Goal: Transaction & Acquisition: Book appointment/travel/reservation

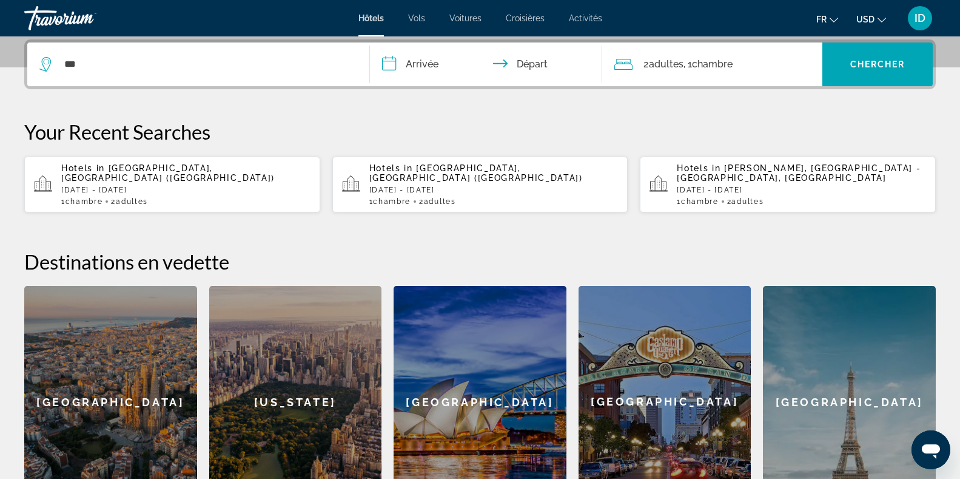
type input "****"
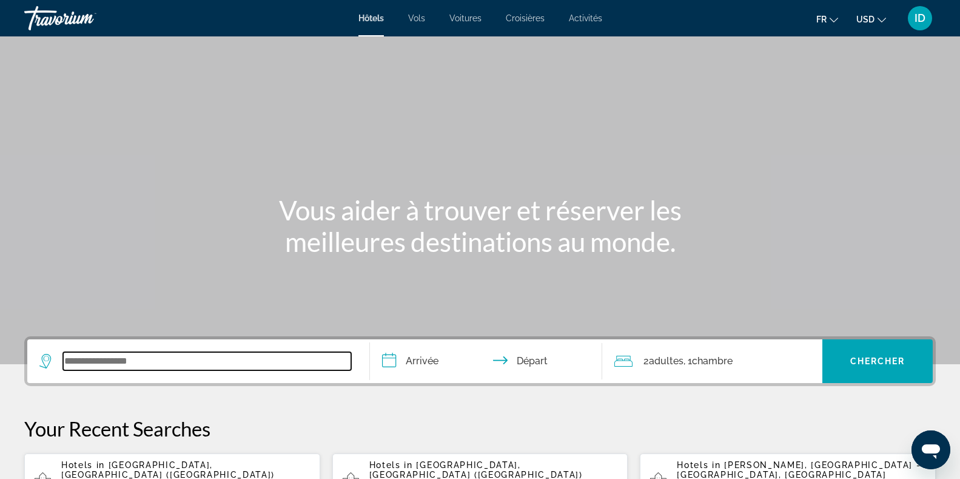
click at [140, 357] on input "Search widget" at bounding box center [207, 361] width 288 height 18
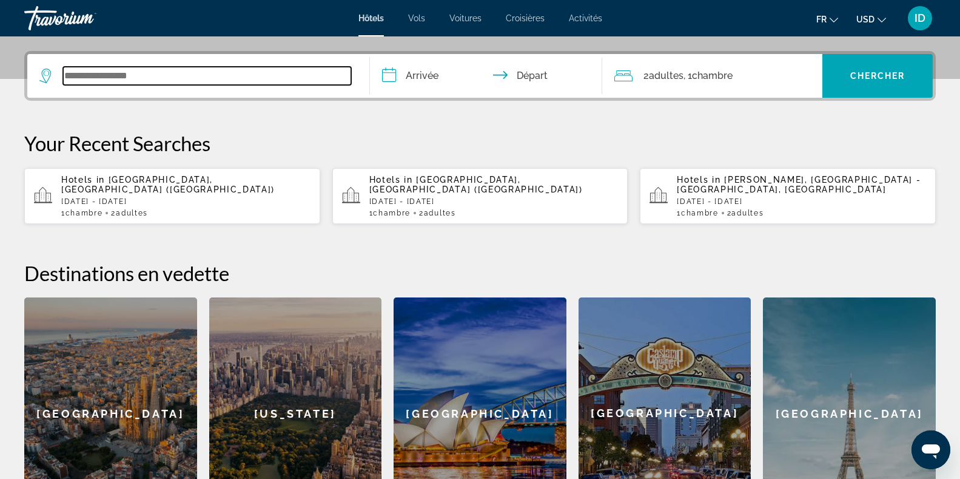
scroll to position [297, 0]
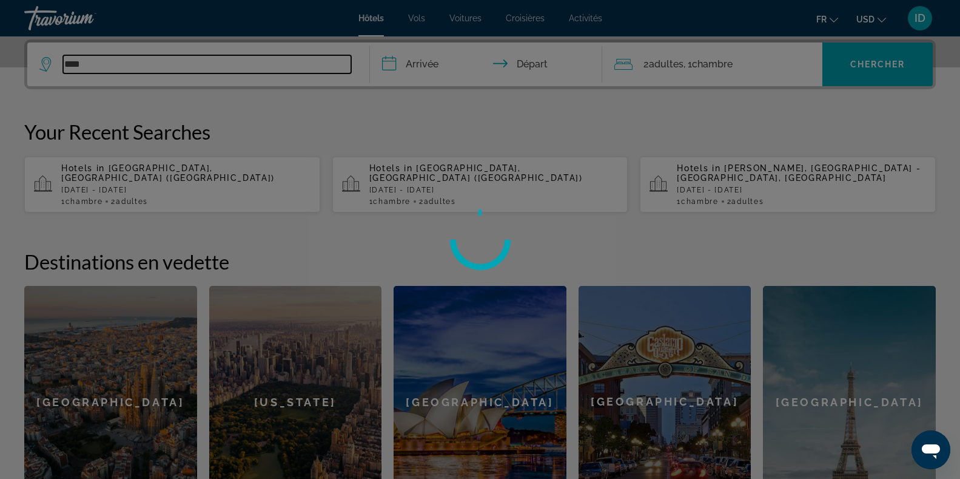
type input "****"
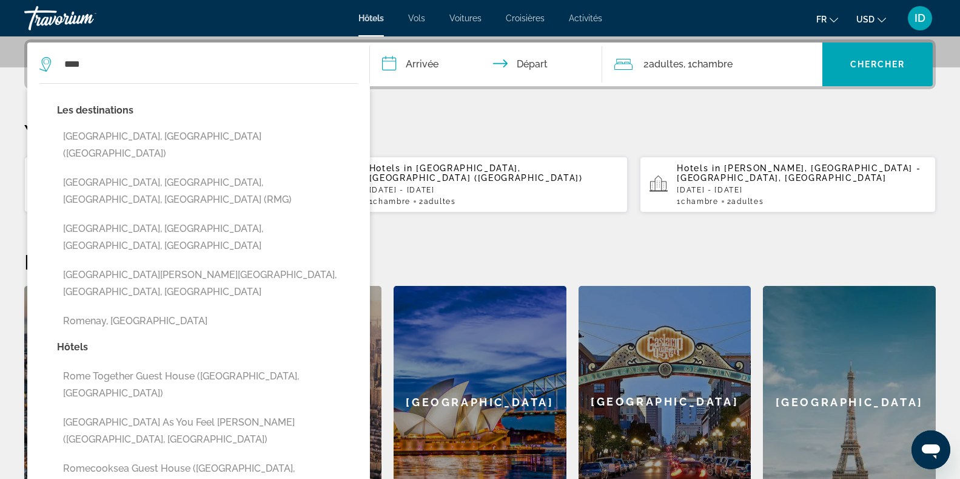
click at [480, 124] on p "Your Recent Searches" at bounding box center [480, 131] width 912 height 24
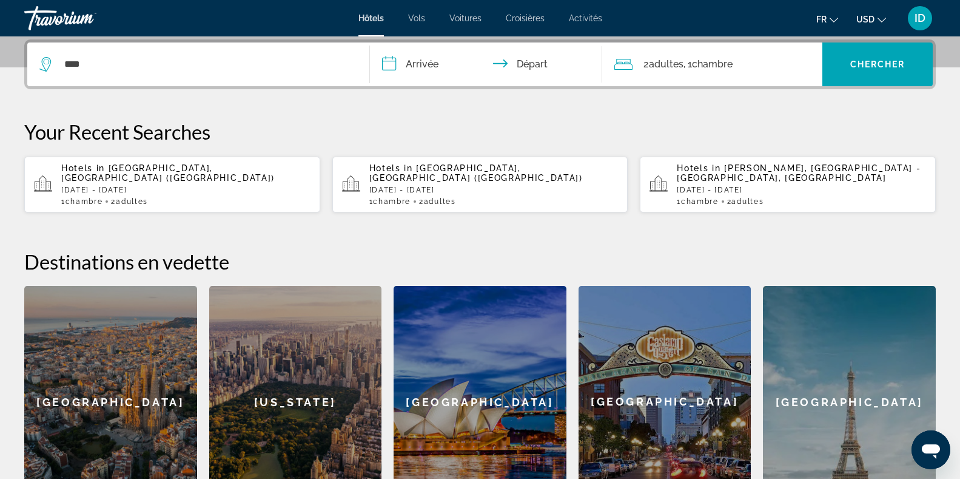
click at [583, 19] on span "Activités" at bounding box center [585, 18] width 33 height 10
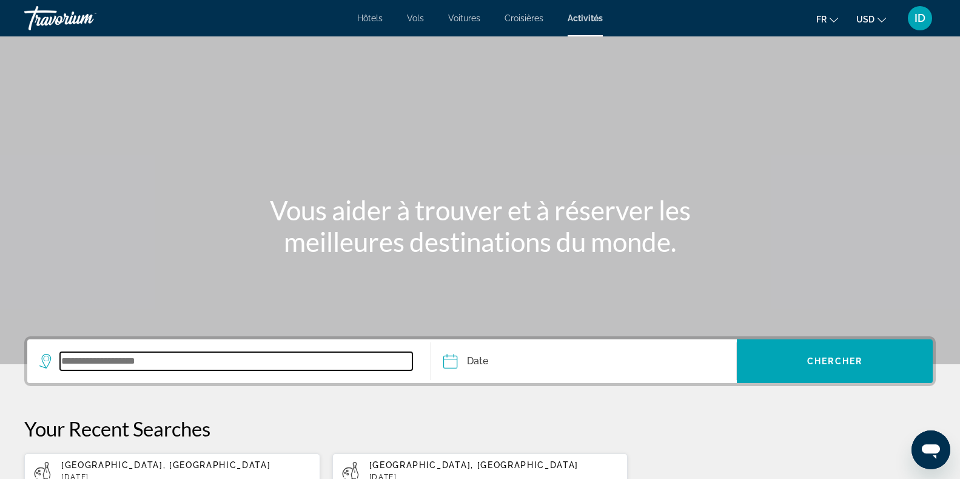
click at [249, 366] on input "Search widget" at bounding box center [236, 361] width 352 height 18
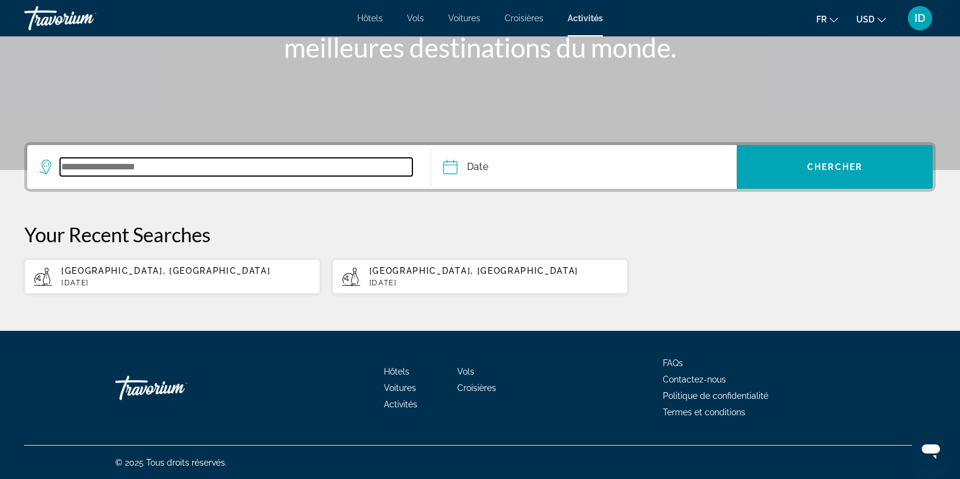
scroll to position [195, 0]
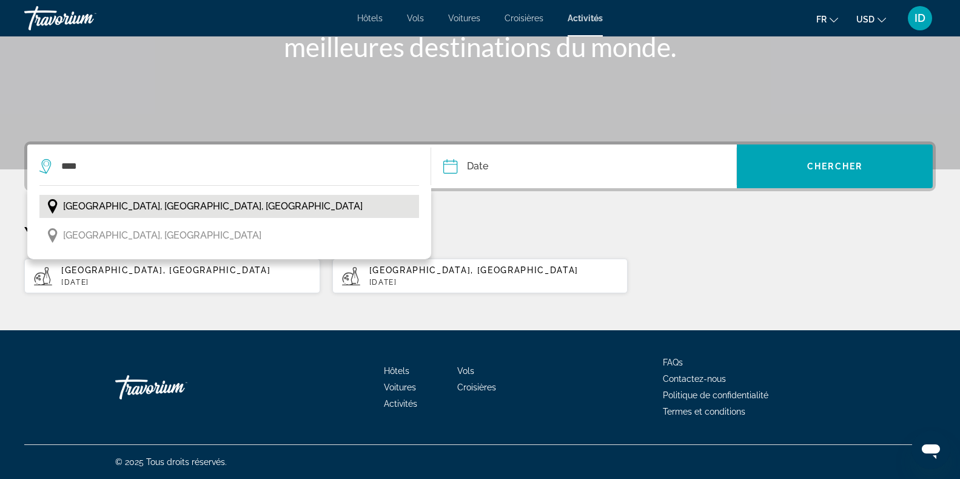
click at [140, 211] on span "[GEOGRAPHIC_DATA], [GEOGRAPHIC_DATA], [GEOGRAPHIC_DATA]" at bounding box center [213, 206] width 300 height 17
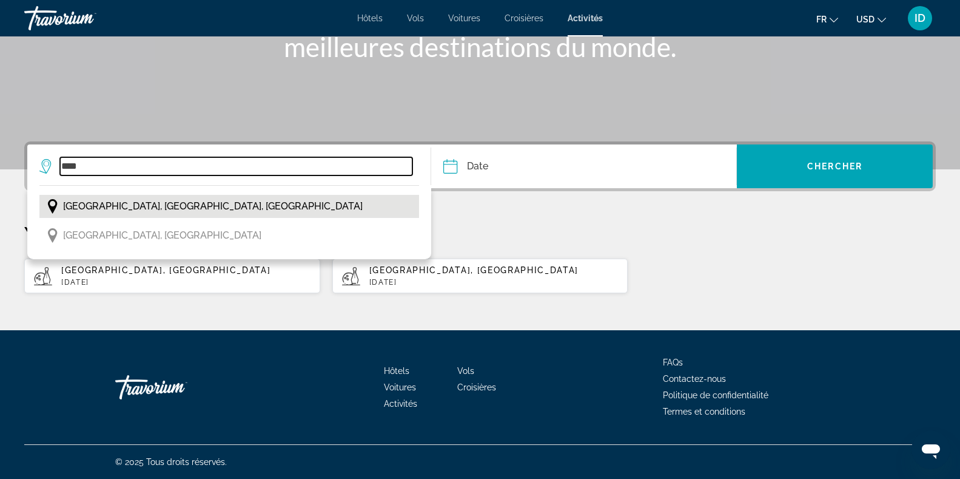
type input "**********"
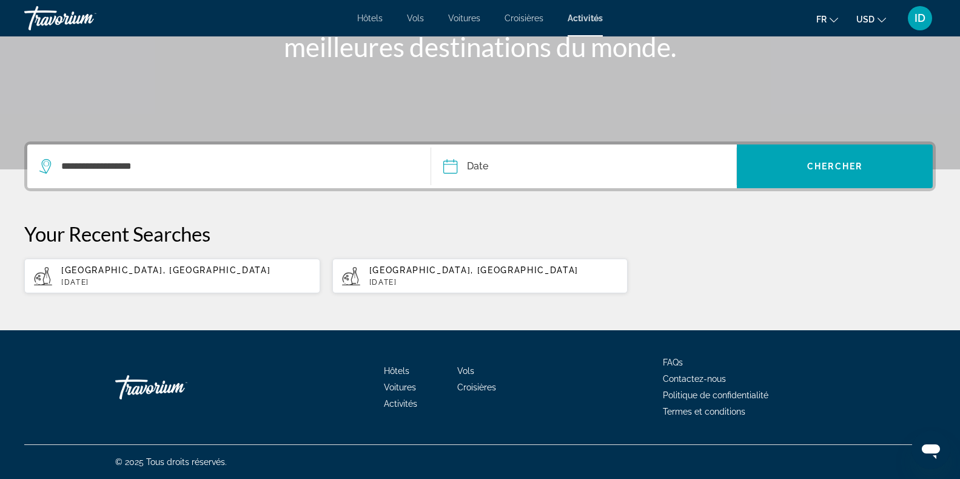
click at [474, 163] on input "Date" at bounding box center [516, 167] width 152 height 47
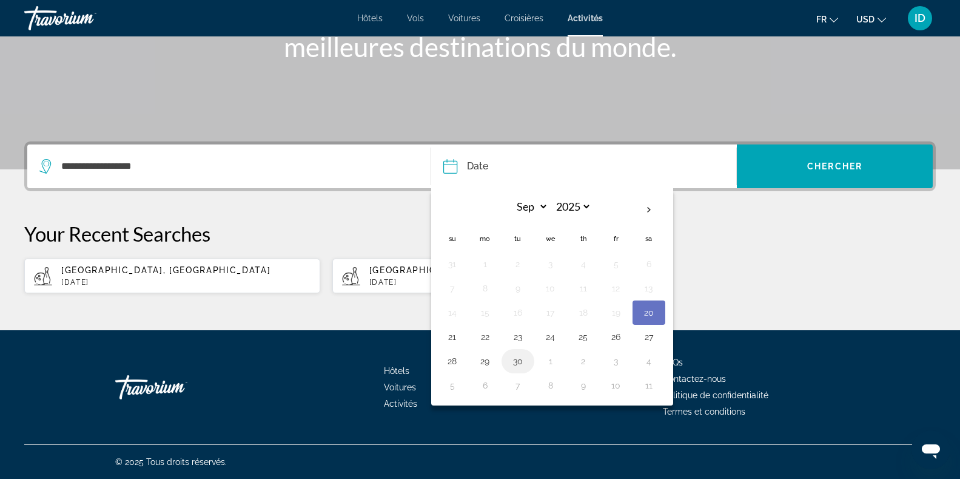
click at [519, 363] on button "30" at bounding box center [517, 360] width 19 height 17
type input "**********"
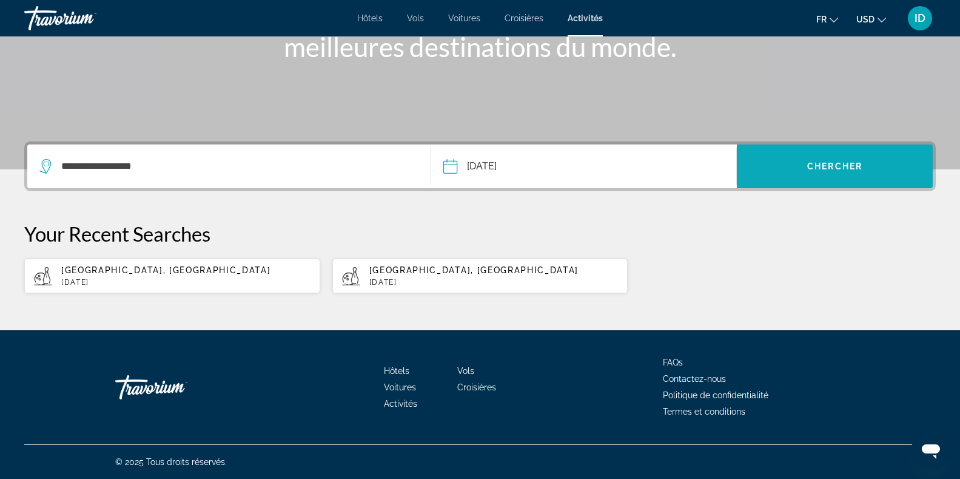
click at [806, 170] on span "Search widget" at bounding box center [835, 166] width 196 height 29
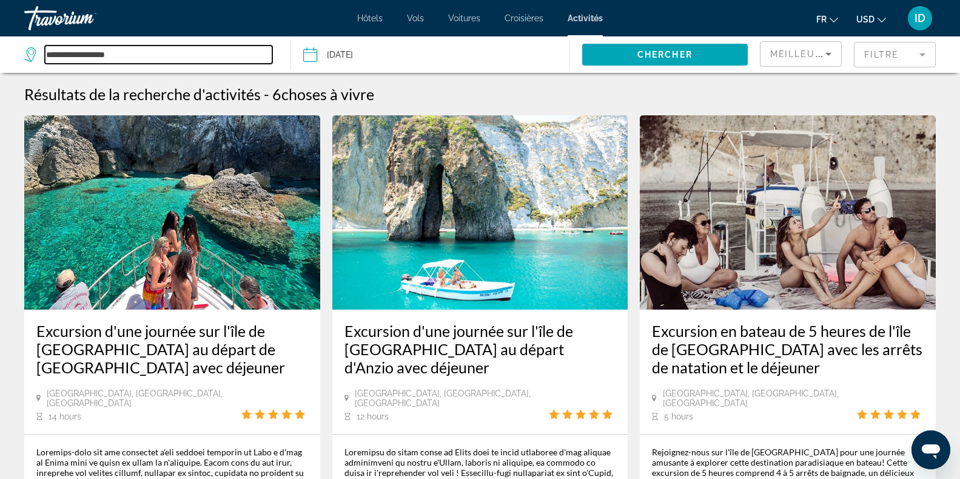
click at [126, 50] on input "**********" at bounding box center [158, 54] width 227 height 18
click at [73, 53] on input "**********" at bounding box center [158, 54] width 227 height 18
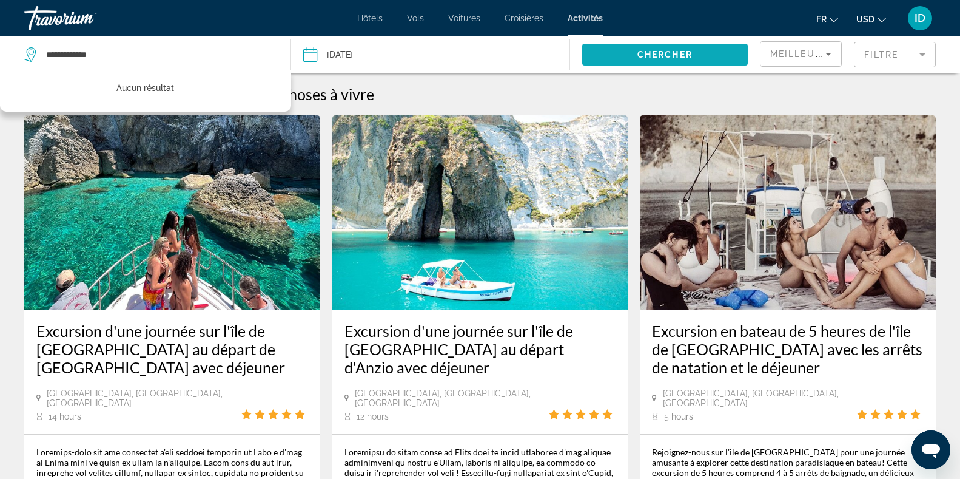
click at [687, 61] on span "Search widget" at bounding box center [665, 54] width 166 height 29
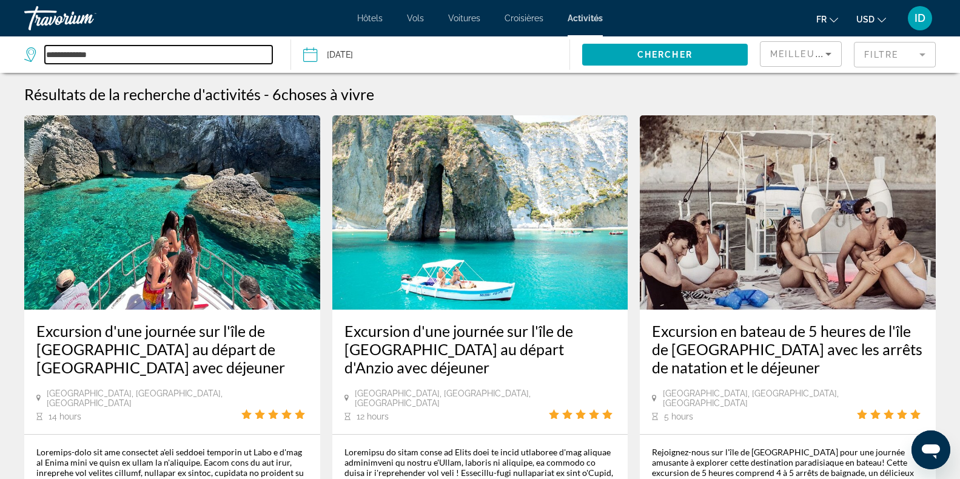
click at [195, 53] on input "**********" at bounding box center [158, 54] width 227 height 18
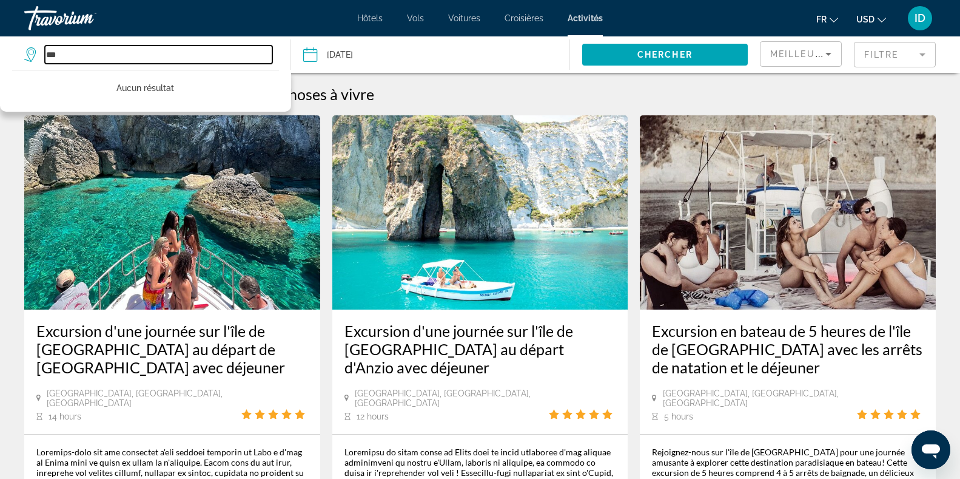
type input "*"
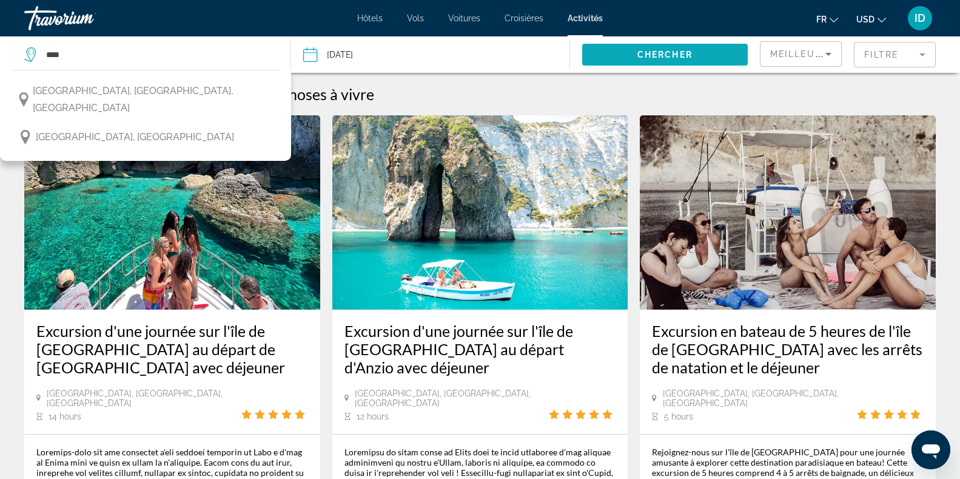
click at [662, 61] on span "Search widget" at bounding box center [665, 54] width 166 height 29
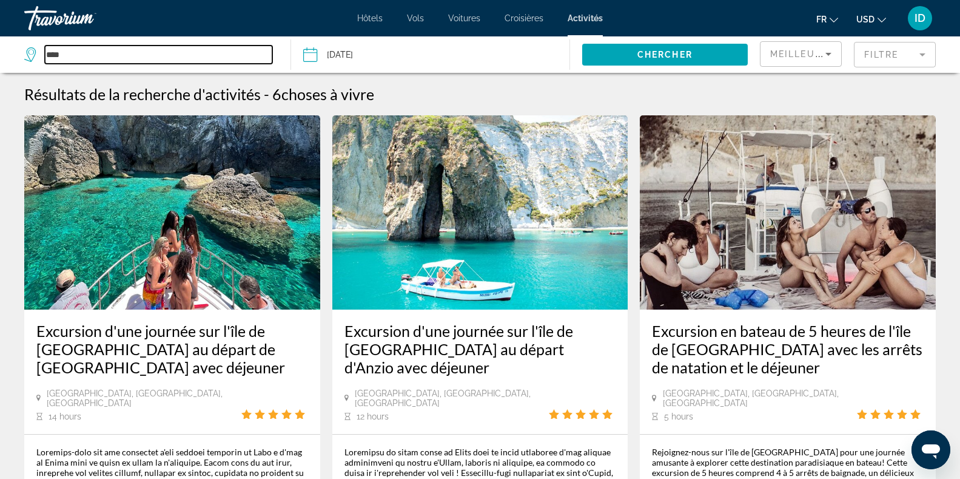
click at [103, 55] on input "****" at bounding box center [158, 54] width 227 height 18
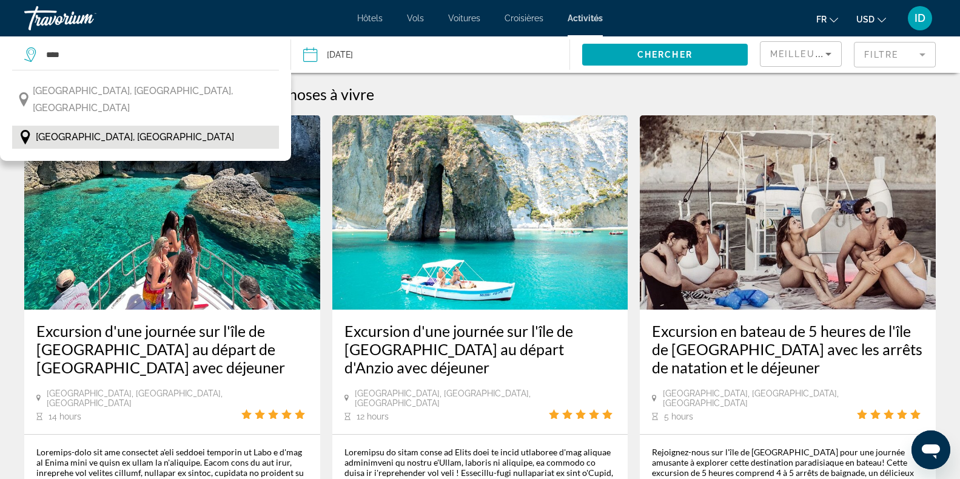
click at [56, 129] on span "[GEOGRAPHIC_DATA], [GEOGRAPHIC_DATA]" at bounding box center [135, 137] width 198 height 17
type input "**********"
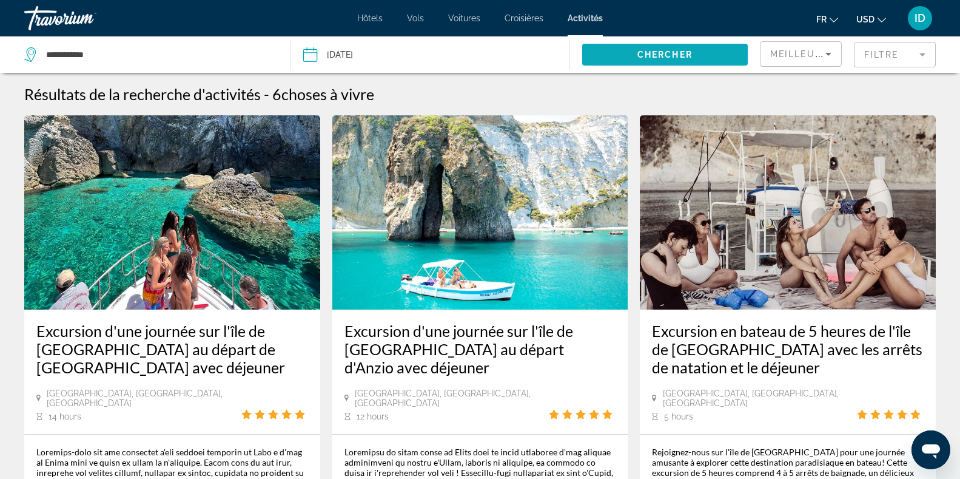
click at [610, 55] on span "Search widget" at bounding box center [665, 54] width 166 height 29
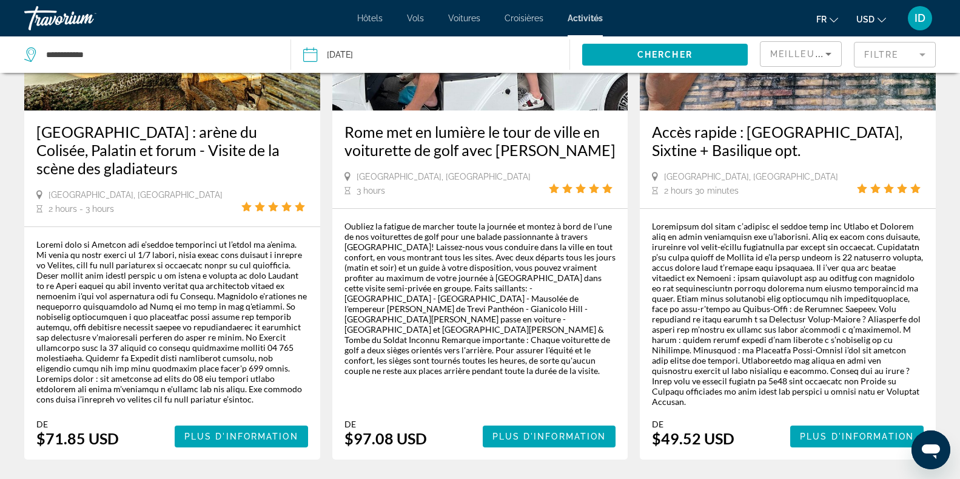
scroll to position [1953, 0]
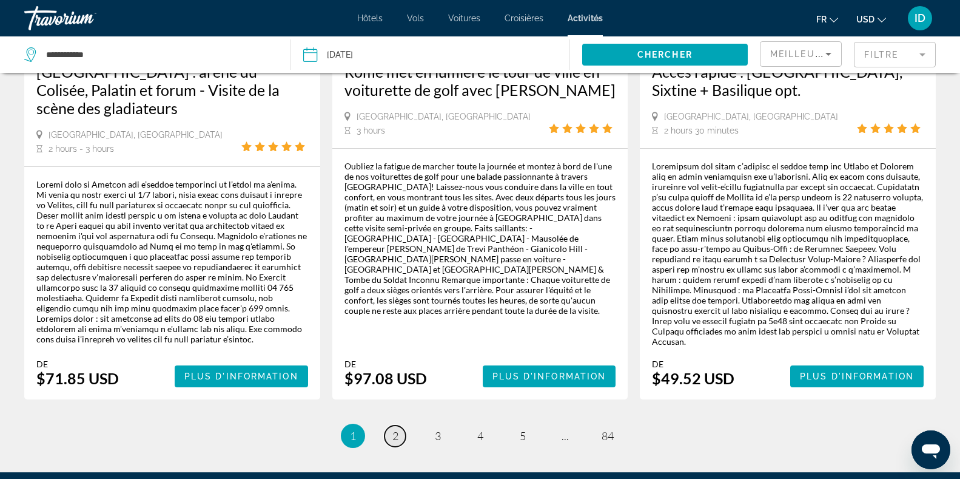
click at [394, 429] on span "2" at bounding box center [395, 435] width 6 height 13
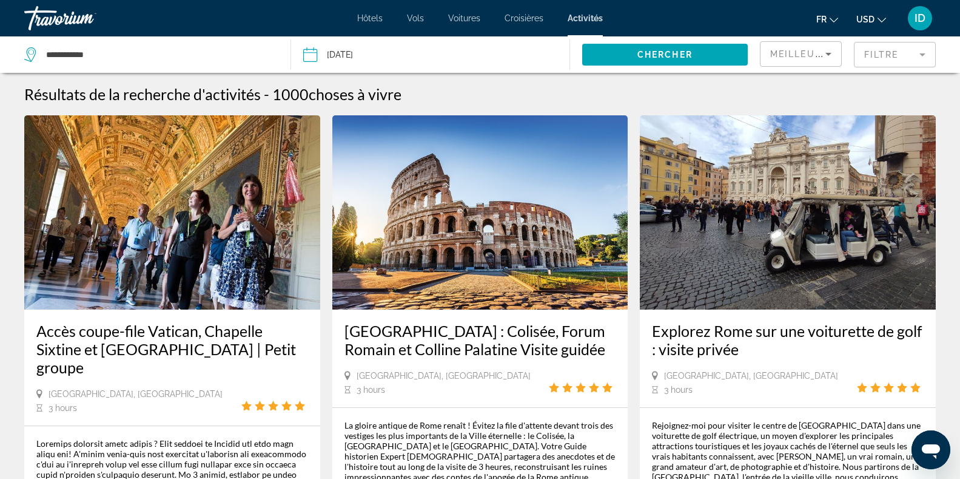
click at [924, 50] on mat-form-field "Filtre" at bounding box center [895, 54] width 82 height 25
click at [910, 59] on mat-form-field "Filtre" at bounding box center [895, 54] width 82 height 25
click at [923, 53] on mat-form-field "Filtre" at bounding box center [895, 54] width 82 height 25
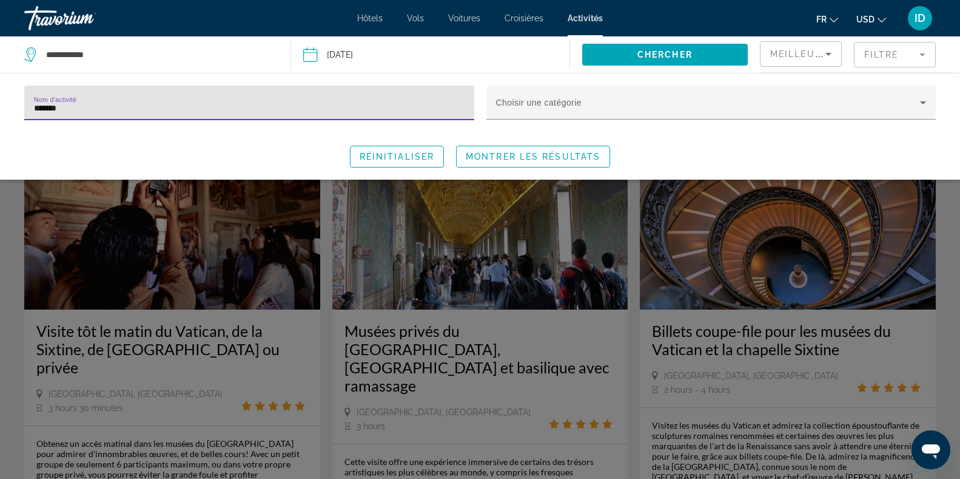
type input "*******"
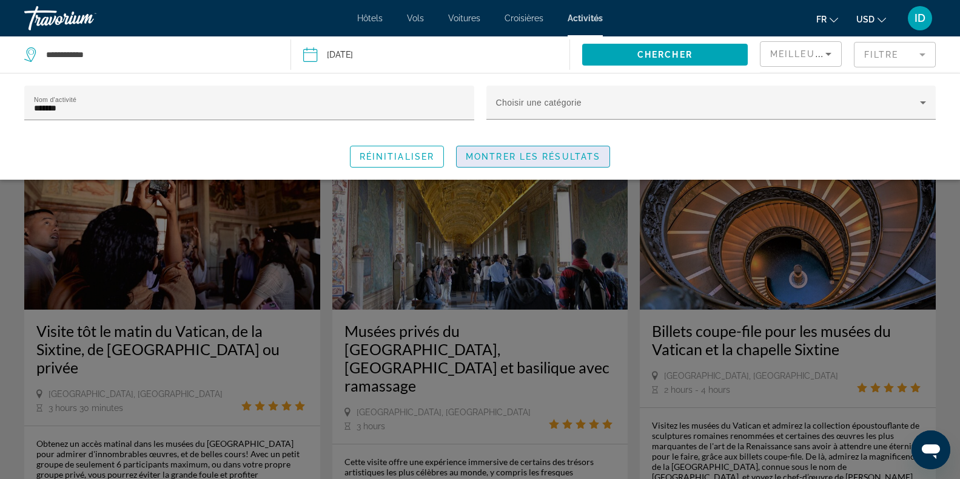
click at [548, 163] on span "Search widget" at bounding box center [533, 156] width 153 height 29
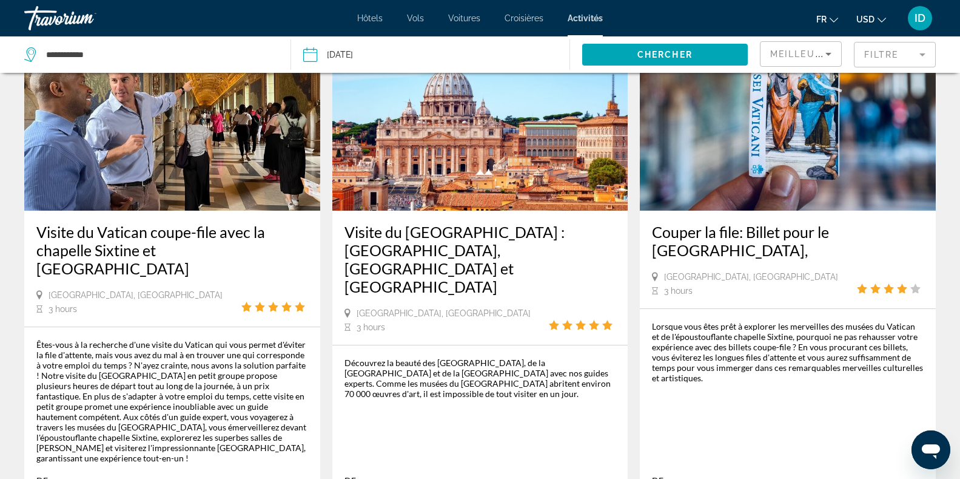
scroll to position [658, 0]
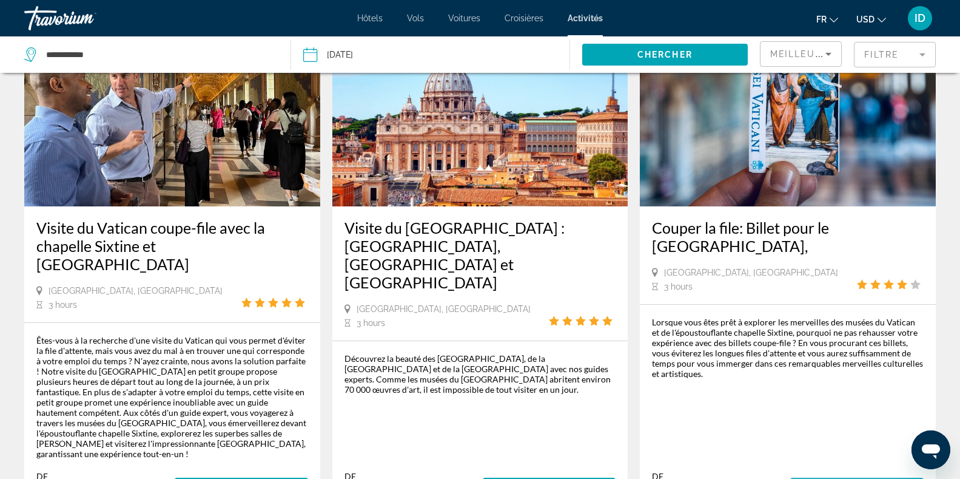
click at [840, 478] on span "Plus d'information" at bounding box center [857, 488] width 114 height 10
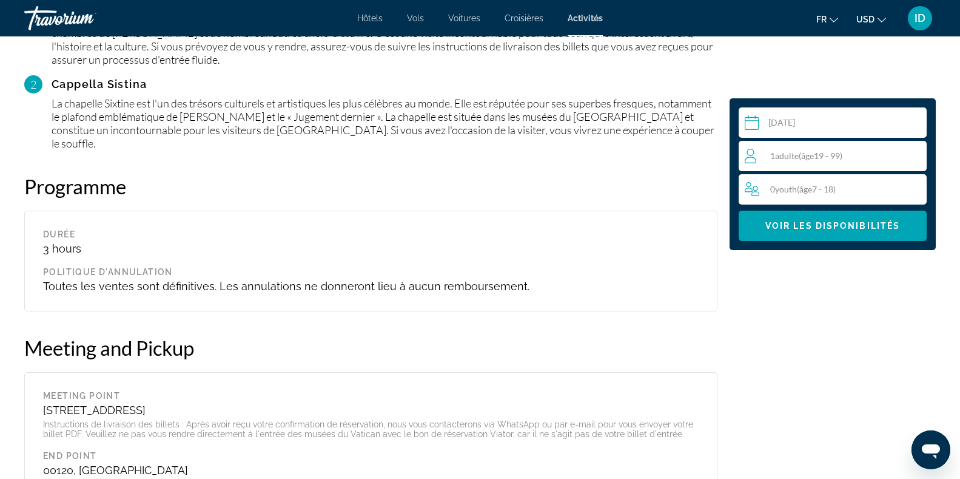
scroll to position [1256, 0]
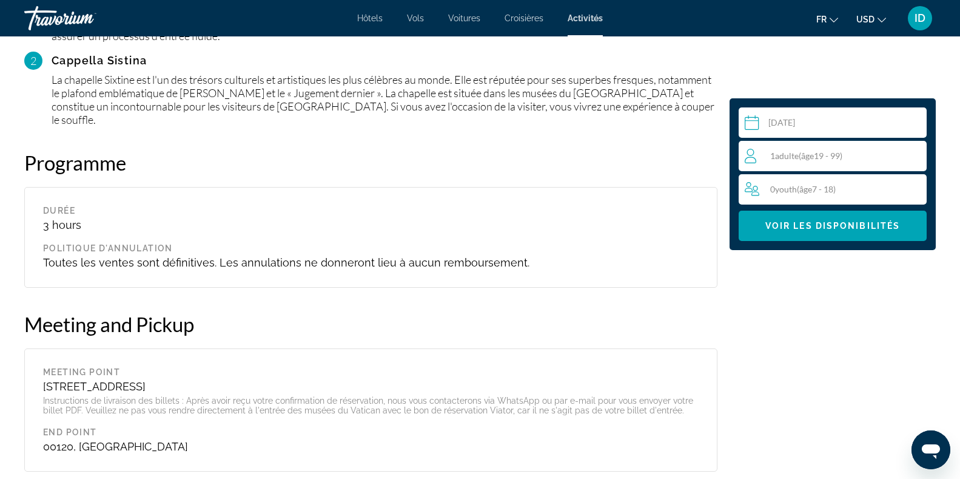
click at [833, 150] on span "( âge 19 - 99)" at bounding box center [821, 155] width 44 height 10
click at [911, 155] on icon "Increment adults" at bounding box center [914, 155] width 11 height 11
click at [856, 228] on span "Voir les disponibilités" at bounding box center [833, 226] width 135 height 10
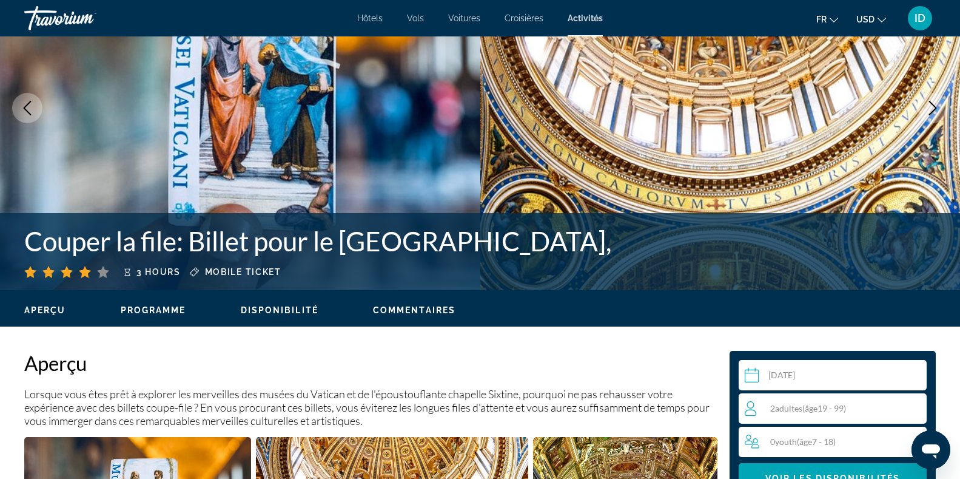
scroll to position [0, 0]
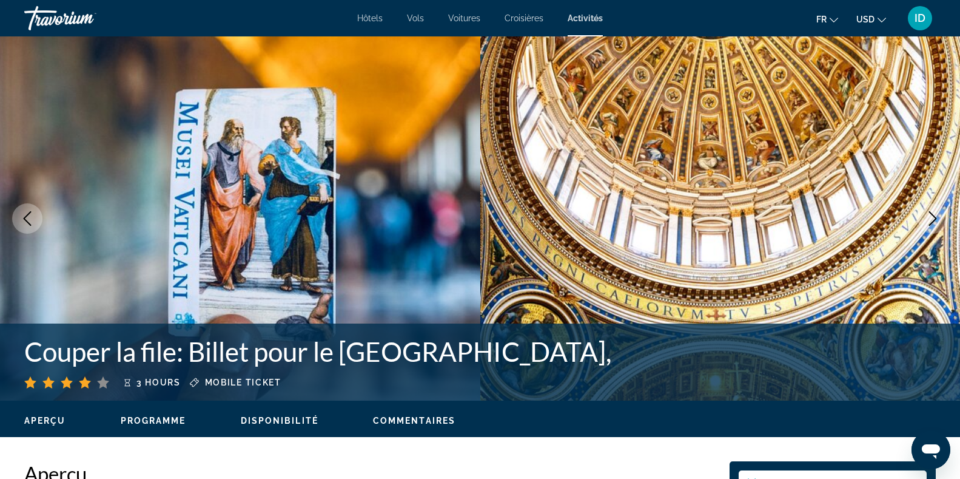
click at [579, 12] on div "Hôtels Vols Voitures Croisières Activités Hôtels Vols Voitures Croisières Activ…" at bounding box center [480, 18] width 960 height 32
click at [577, 22] on span "Activités" at bounding box center [585, 18] width 35 height 10
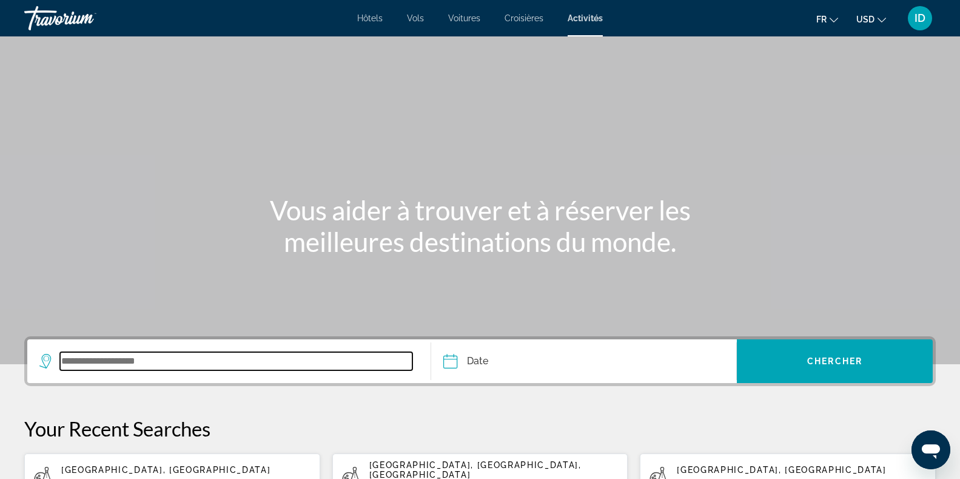
click at [150, 360] on input "Search widget" at bounding box center [236, 361] width 352 height 18
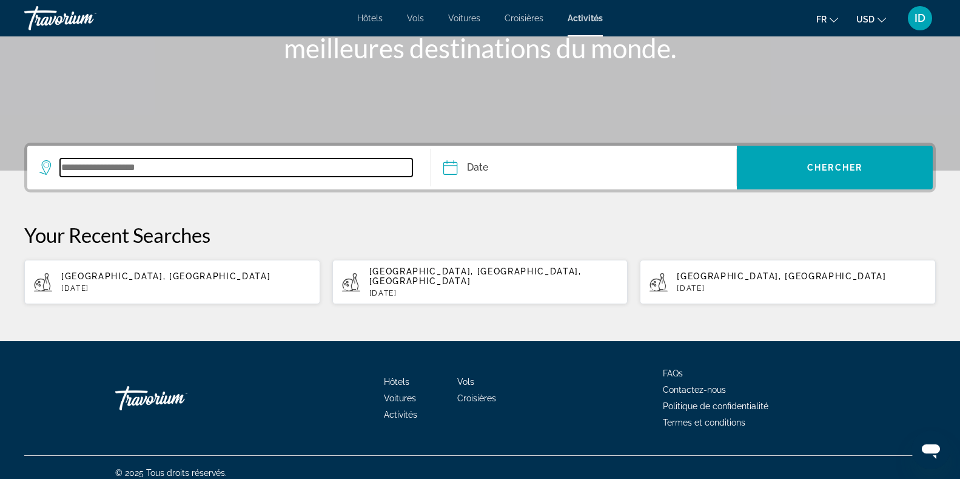
scroll to position [195, 0]
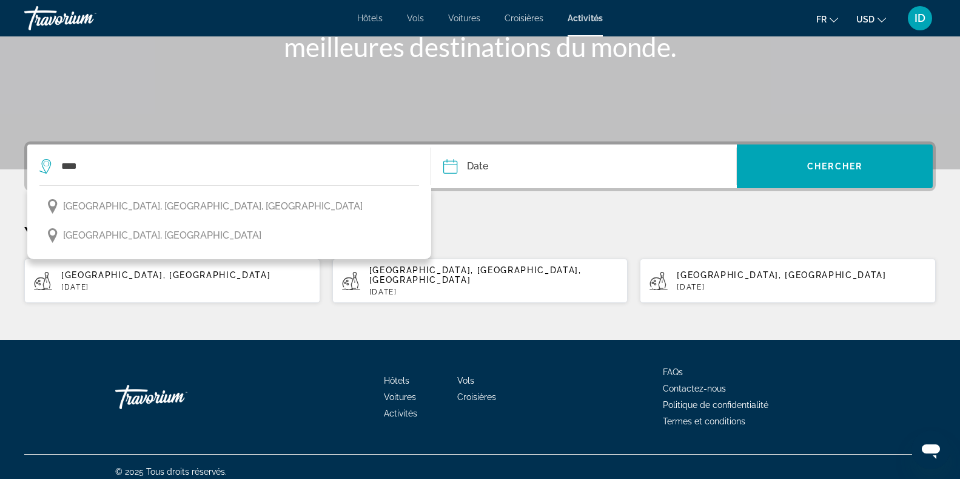
click at [200, 283] on p "[DATE]" at bounding box center [185, 287] width 249 height 8
type input "**********"
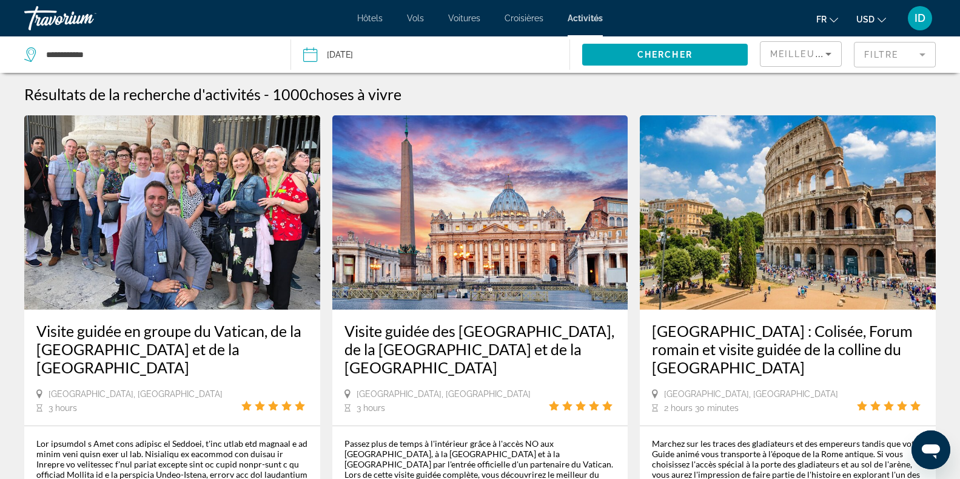
click at [865, 53] on mat-form-field "Filtre" at bounding box center [895, 54] width 82 height 25
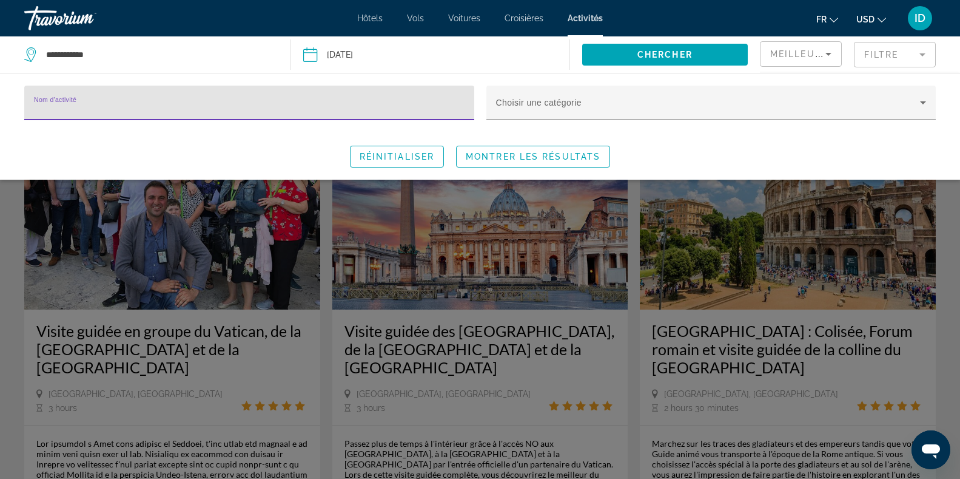
click at [385, 113] on input "Nom d'activité" at bounding box center [249, 108] width 431 height 15
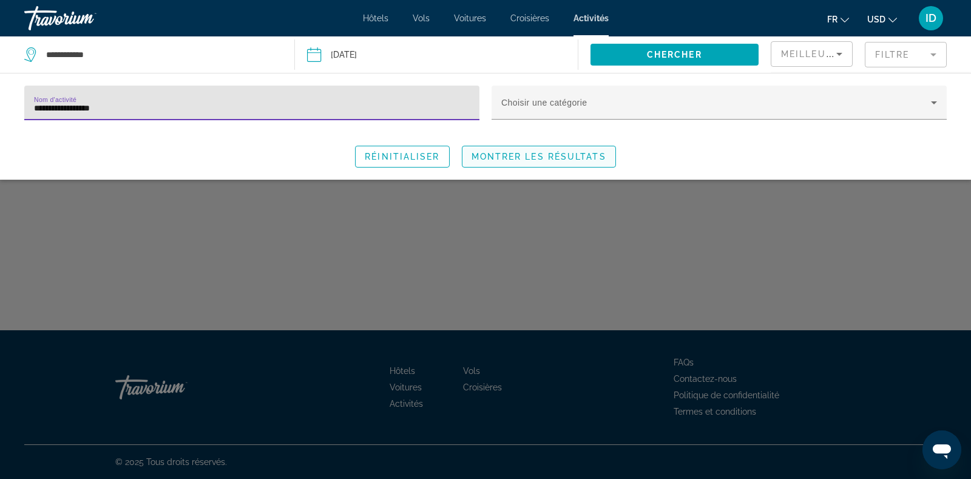
type input "**********"
click at [591, 160] on span "Montrer les résultats" at bounding box center [538, 157] width 135 height 10
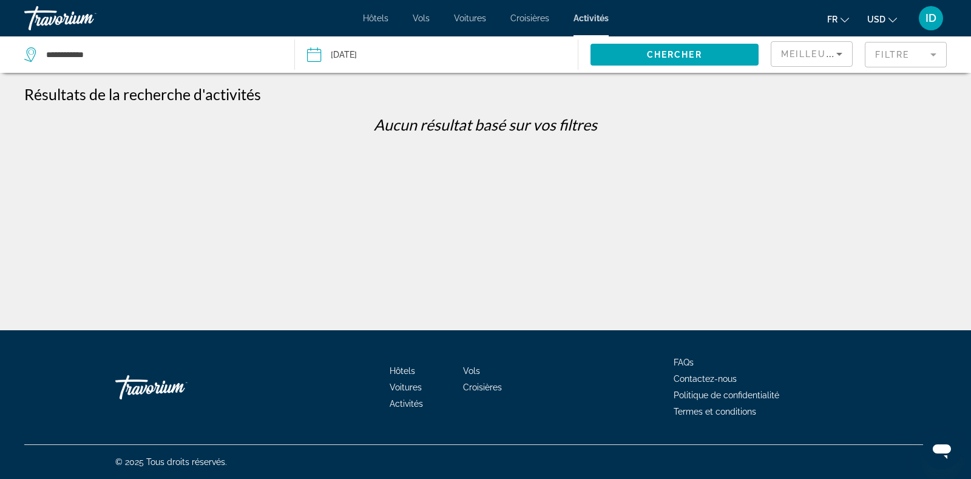
click at [926, 58] on mat-form-field "Filtre" at bounding box center [905, 54] width 82 height 25
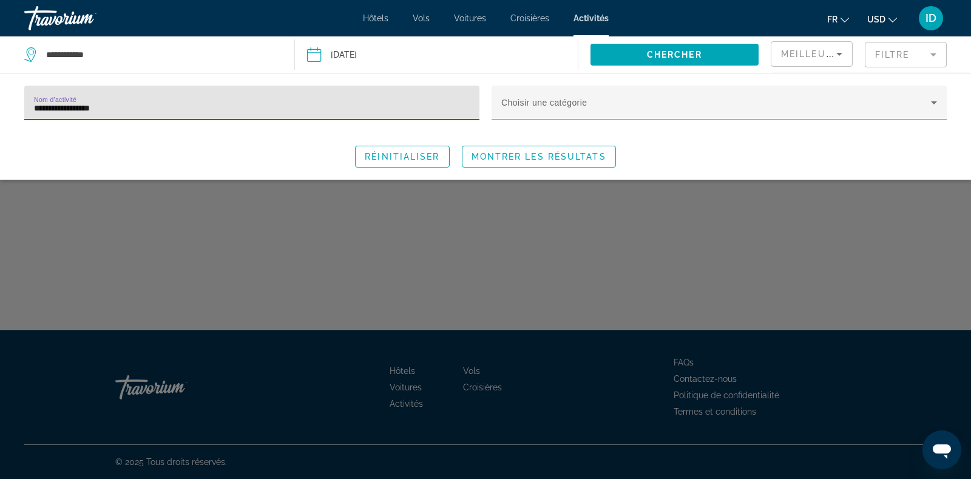
click at [122, 104] on input "**********" at bounding box center [252, 108] width 436 height 15
click at [125, 112] on input "**********" at bounding box center [252, 108] width 436 height 15
type input "*"
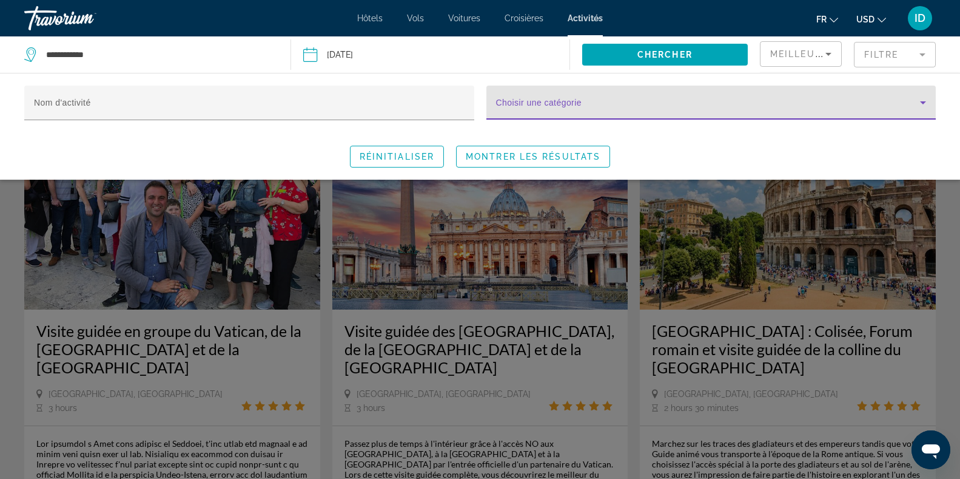
click at [924, 106] on icon "Search widget" at bounding box center [923, 102] width 15 height 15
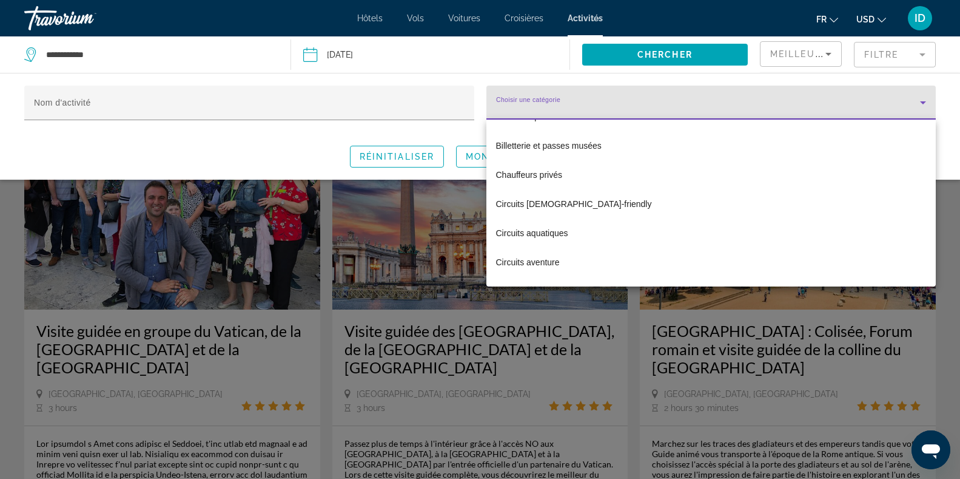
scroll to position [292, 0]
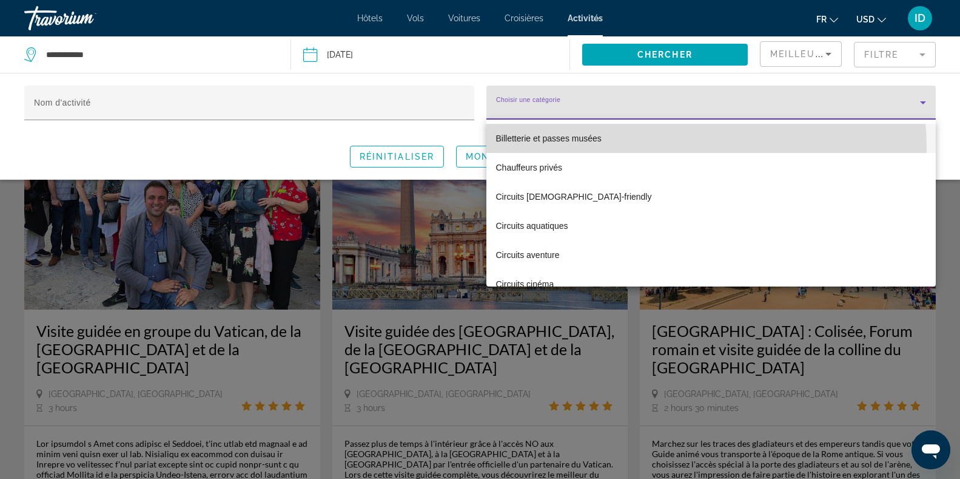
click at [655, 147] on mat-option "Billetterie et passes musées" at bounding box center [711, 138] width 450 height 29
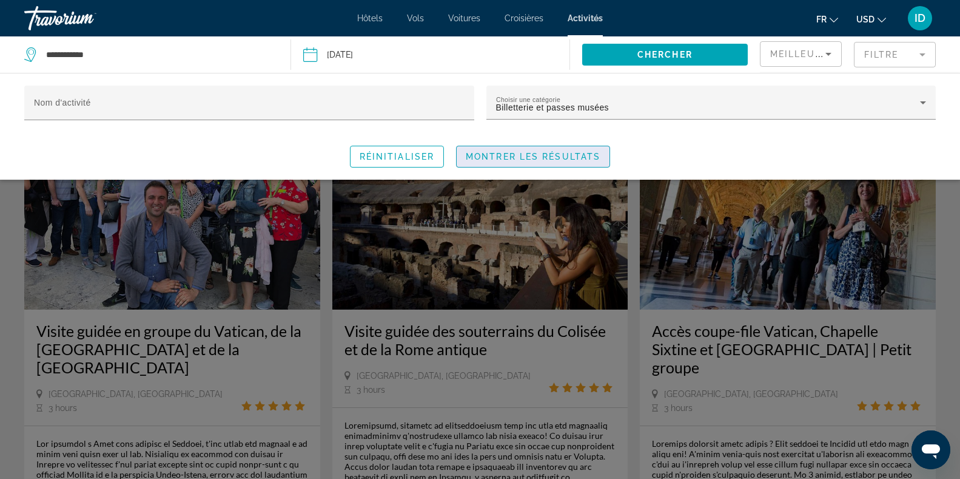
click at [568, 154] on span "Montrer les résultats" at bounding box center [533, 157] width 135 height 10
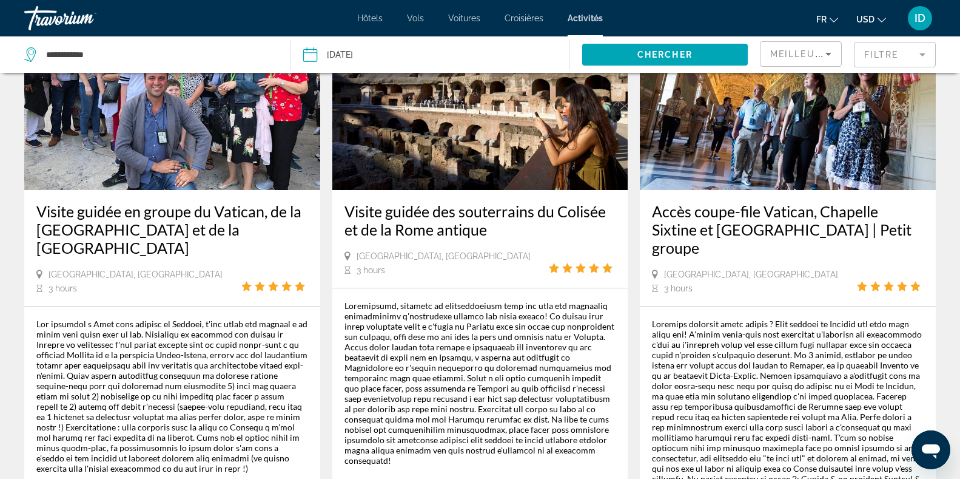
scroll to position [179, 0]
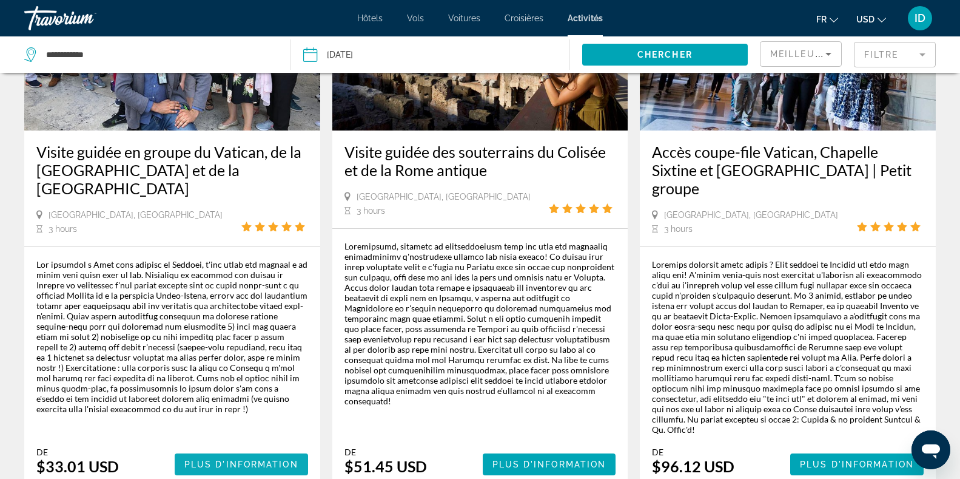
click at [238, 459] on span "Plus d'information" at bounding box center [241, 464] width 114 height 10
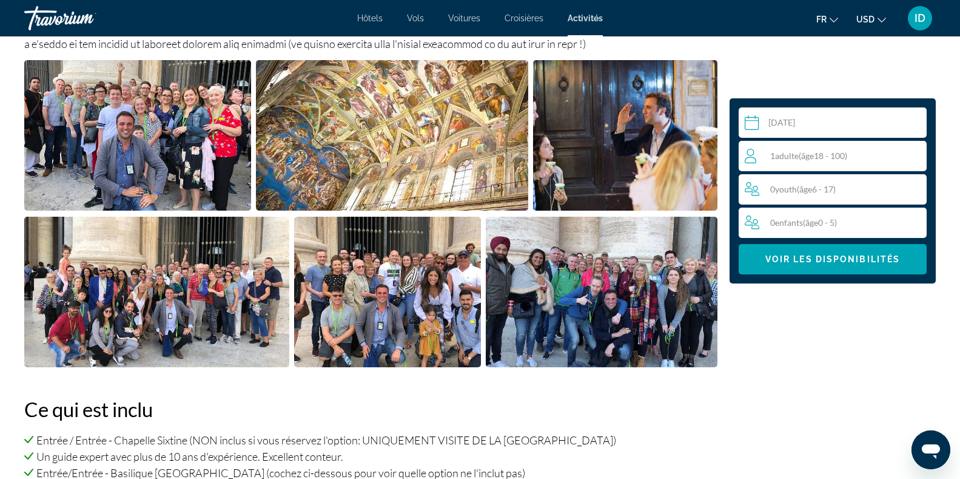
scroll to position [538, 0]
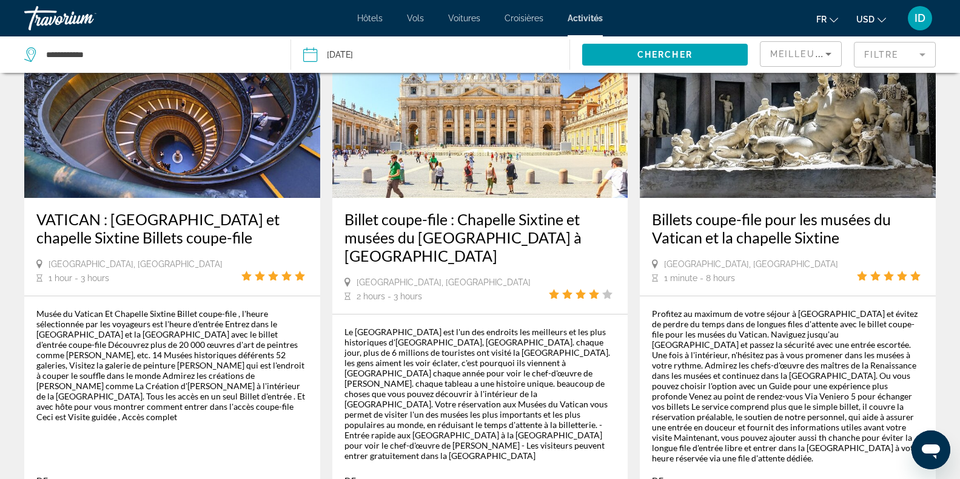
scroll to position [1794, 0]
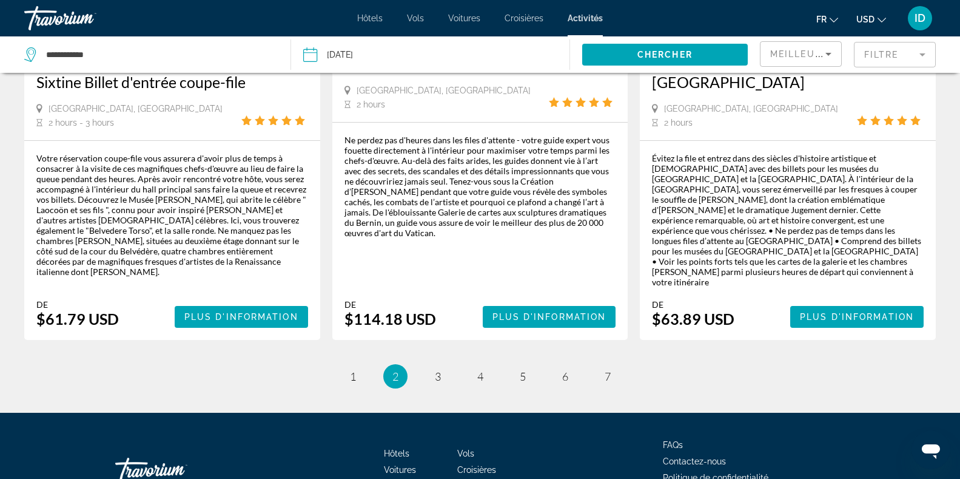
scroll to position [1958, 0]
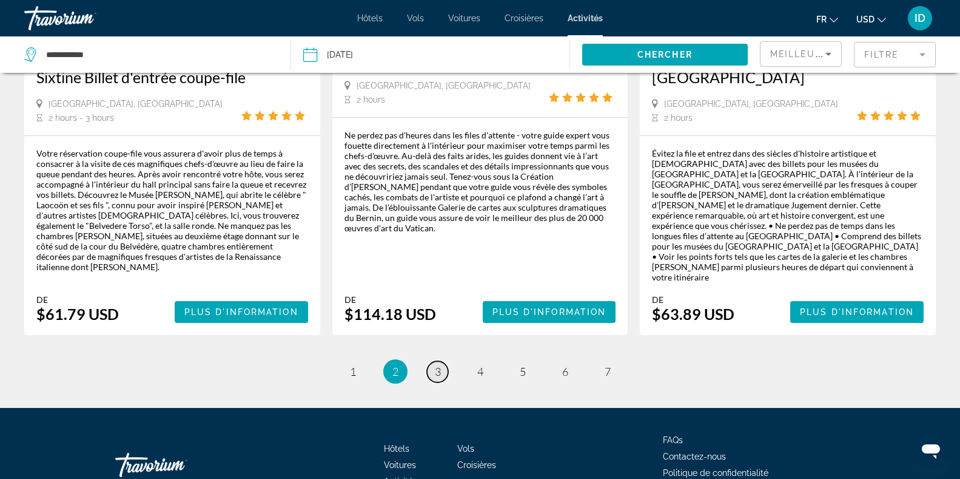
click at [438, 365] on span "3" at bounding box center [438, 371] width 6 height 13
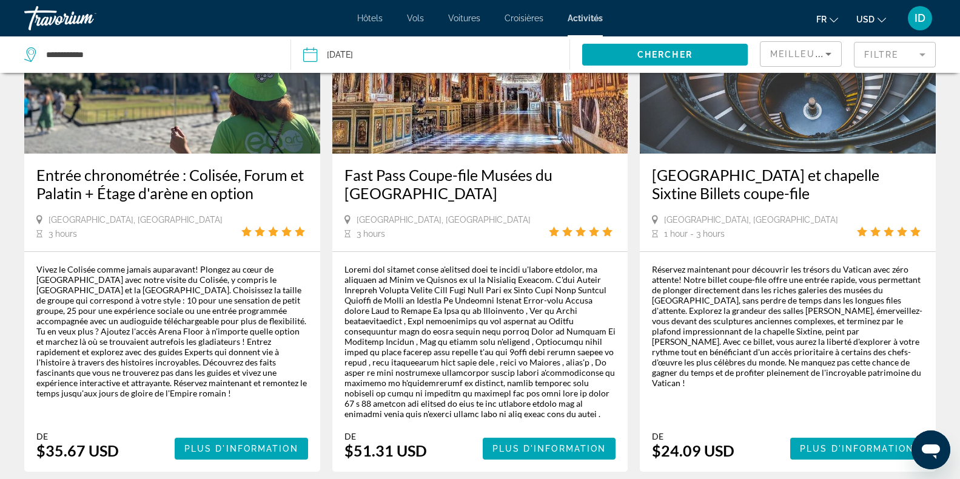
scroll to position [1874, 0]
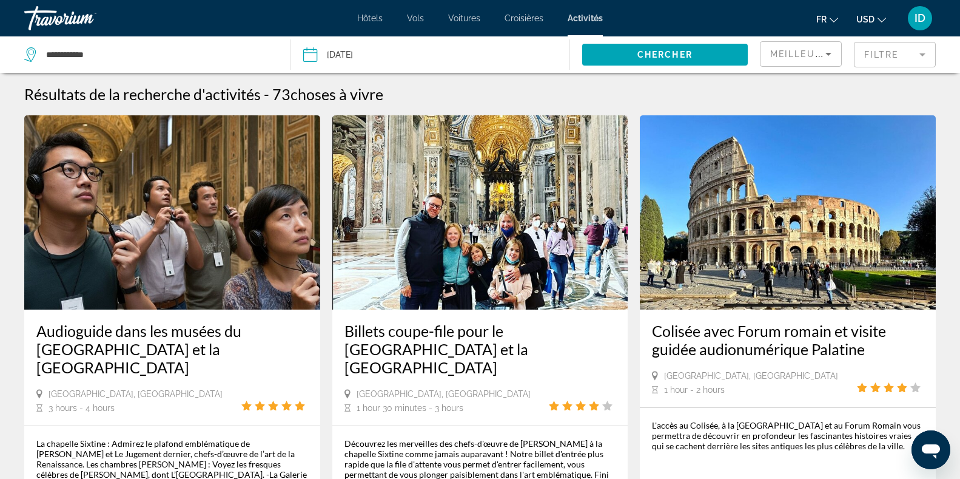
click at [489, 405] on div "Billets coupe-file pour le [GEOGRAPHIC_DATA] et la [GEOGRAPHIC_DATA] [GEOGRAPHI…" at bounding box center [480, 367] width 296 height 116
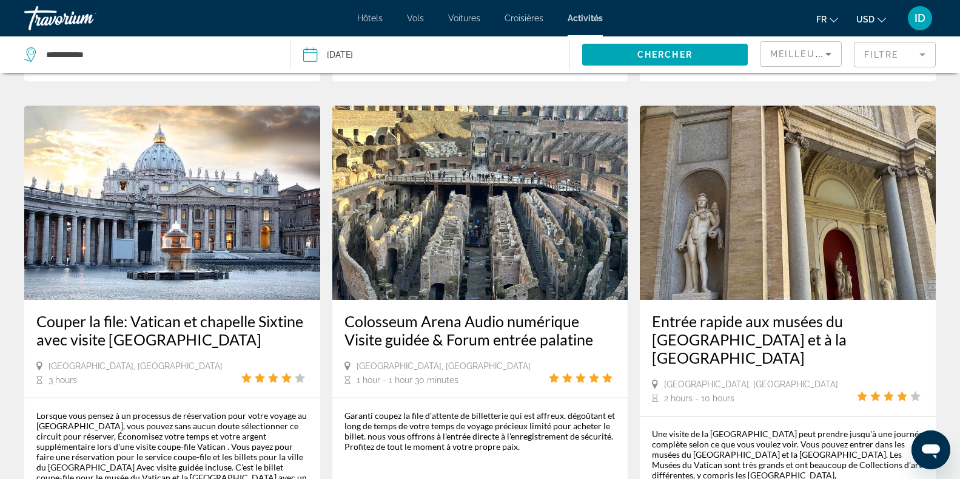
scroll to position [1116, 0]
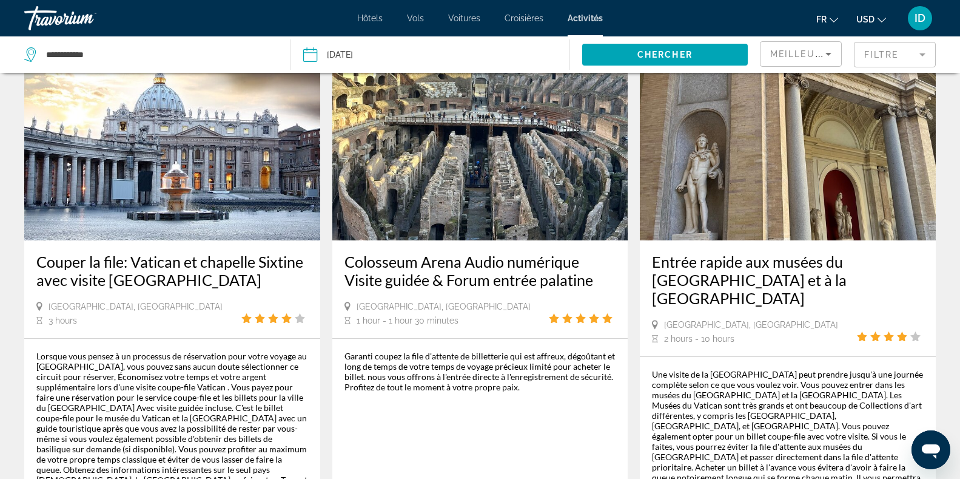
click at [922, 52] on mat-form-field "Filtre" at bounding box center [895, 54] width 82 height 25
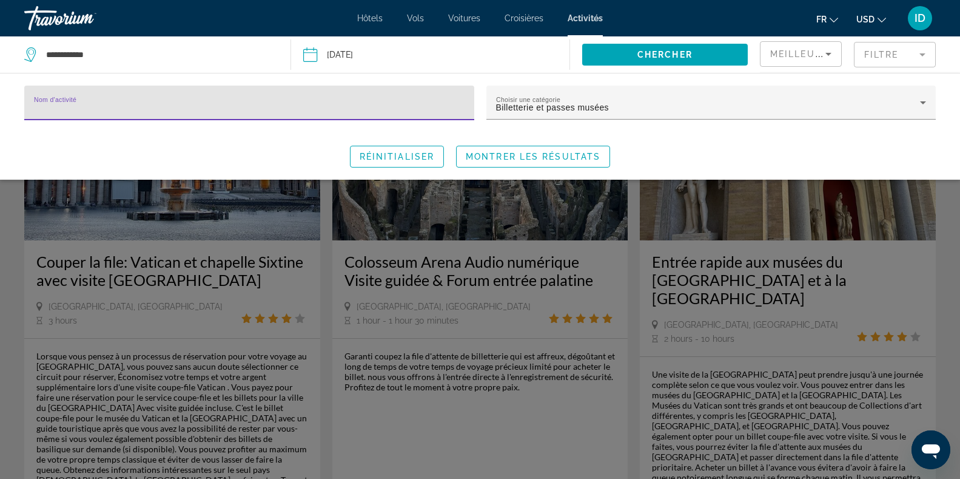
click at [390, 103] on input "Nom d'activité" at bounding box center [249, 108] width 431 height 15
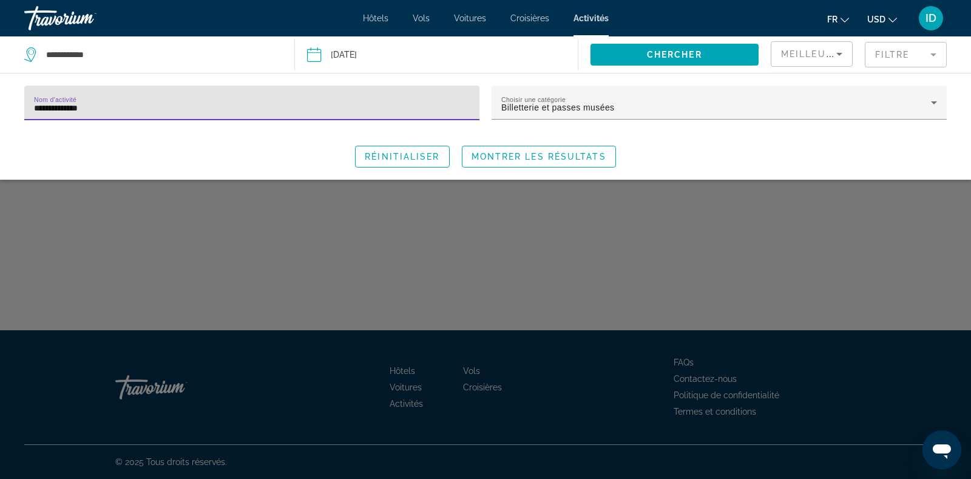
type input "**********"
click at [511, 154] on span "Montrer les résultats" at bounding box center [538, 157] width 135 height 10
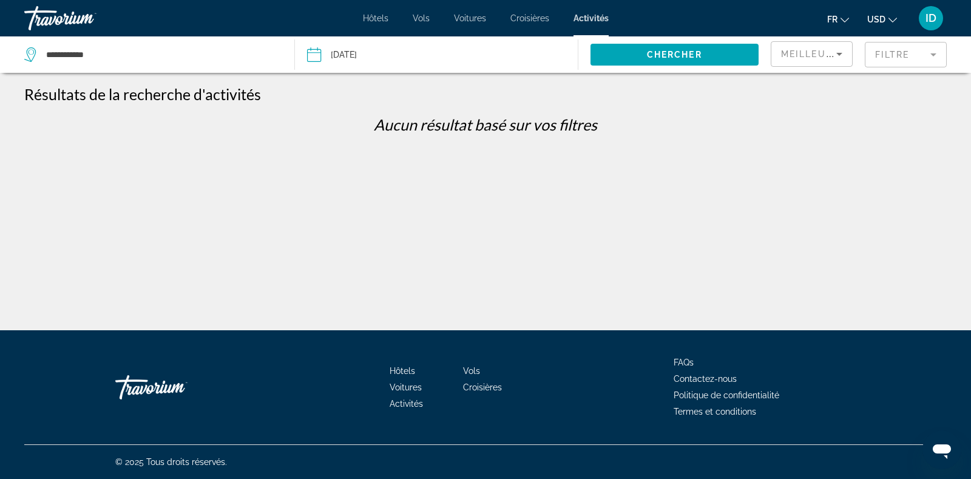
click at [903, 51] on mat-form-field "Filtre" at bounding box center [905, 54] width 82 height 25
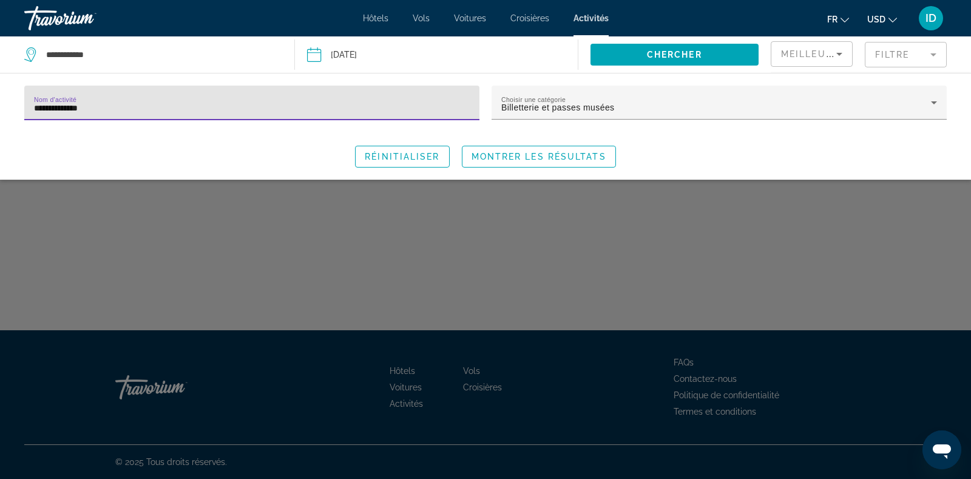
click at [113, 110] on input "**********" at bounding box center [252, 108] width 436 height 15
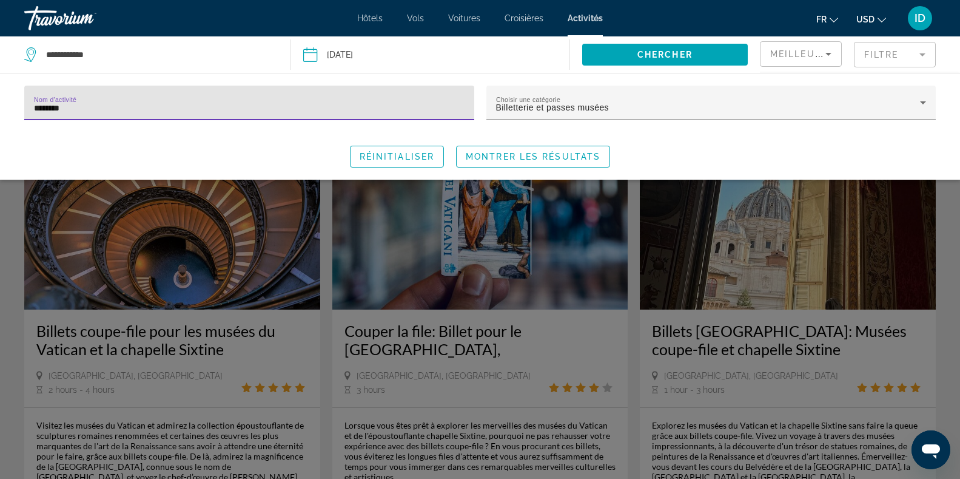
type input "*******"
click at [14, 342] on div "Search widget" at bounding box center [480, 327] width 960 height 303
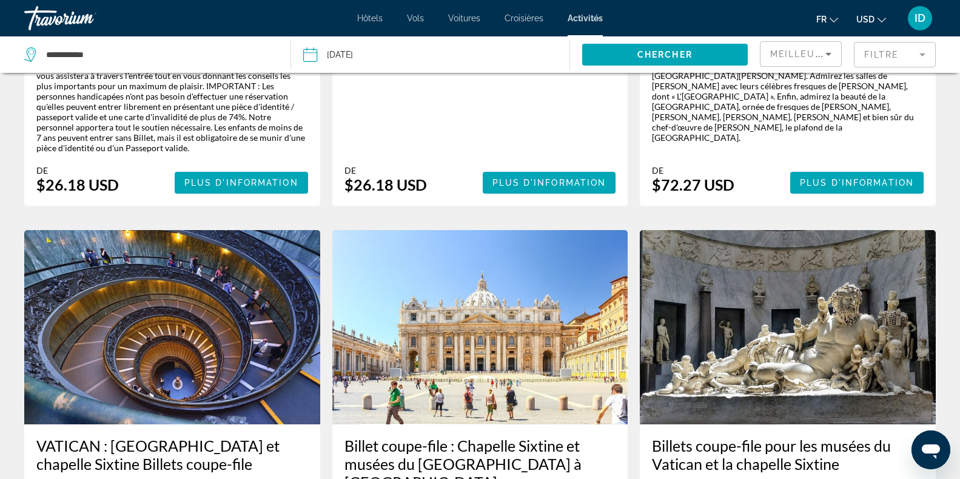
scroll to position [418, 0]
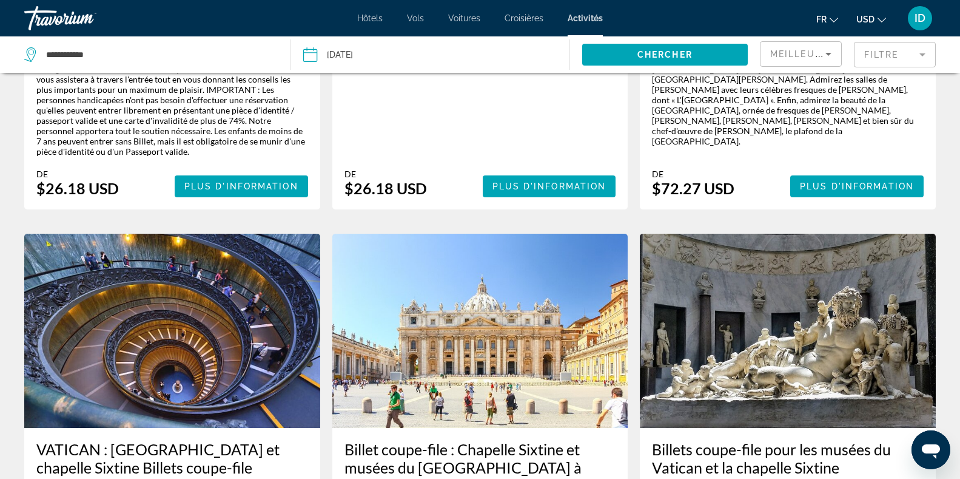
click at [918, 58] on mat-form-field "Filtre" at bounding box center [895, 54] width 82 height 25
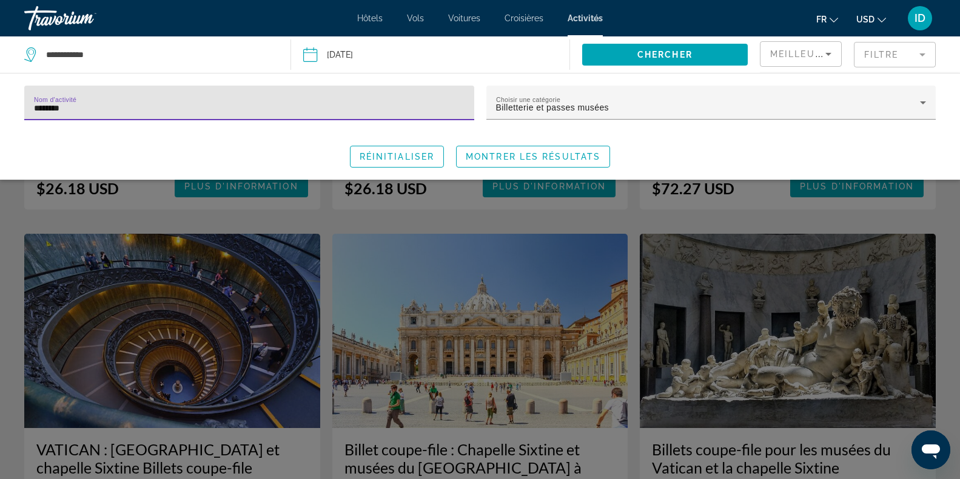
click at [324, 200] on div "Search widget" at bounding box center [480, 327] width 960 height 303
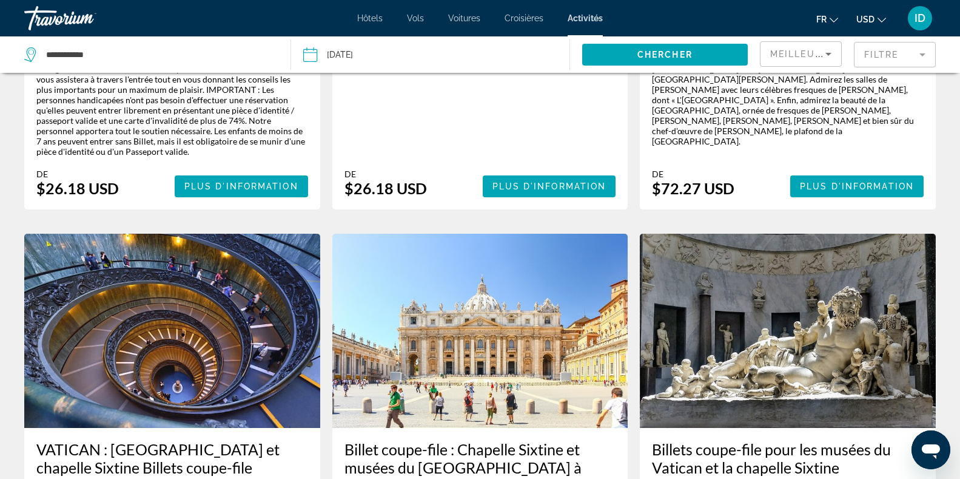
click at [900, 58] on mat-form-field "Filtre" at bounding box center [895, 54] width 82 height 25
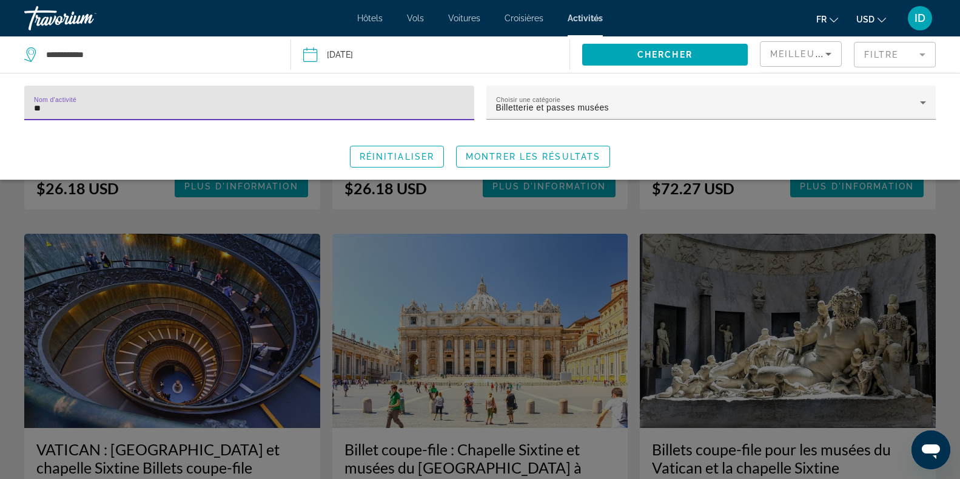
type input "*"
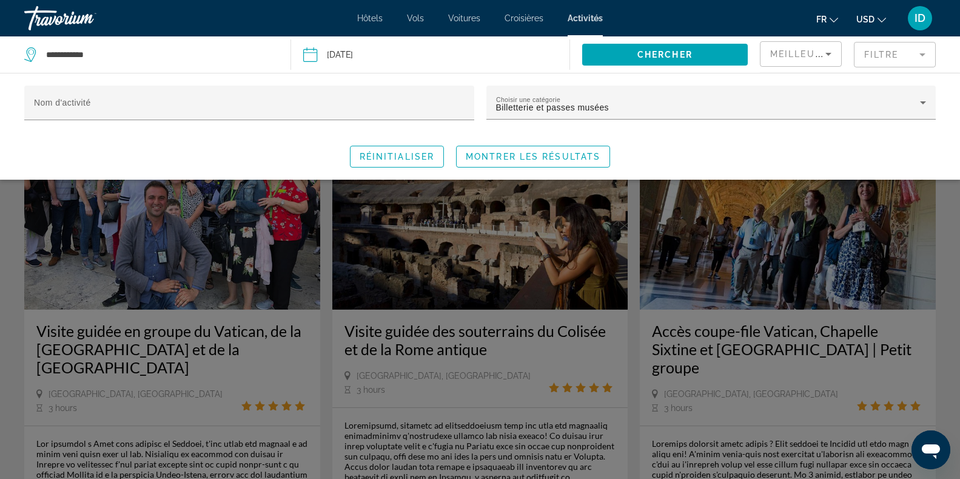
click at [546, 61] on button "Date [DATE] Sep *** *** *** *** *** *** *** *** *** *** *** *** 2025 **** **** …" at bounding box center [436, 54] width 266 height 36
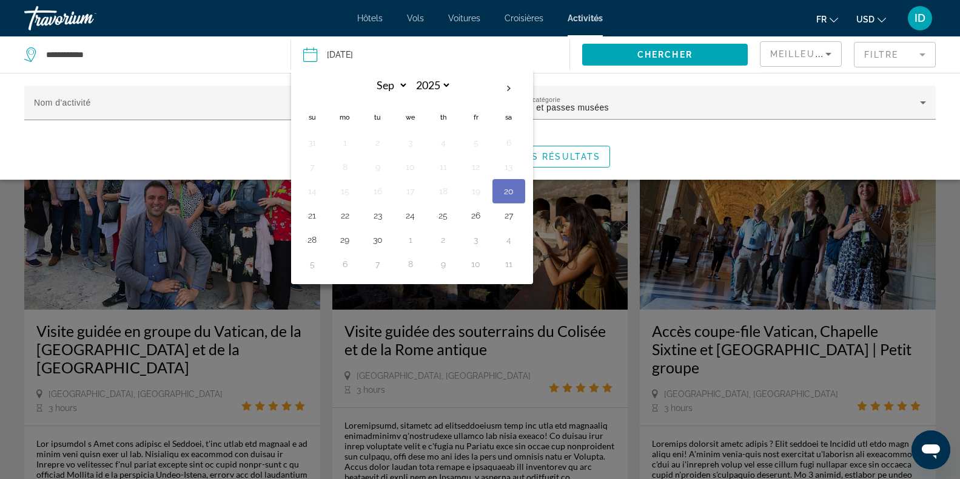
click at [703, 16] on div "fr English Español Français Italiano Português русский USD USD ($) MXN (Mex$) C…" at bounding box center [775, 17] width 321 height 25
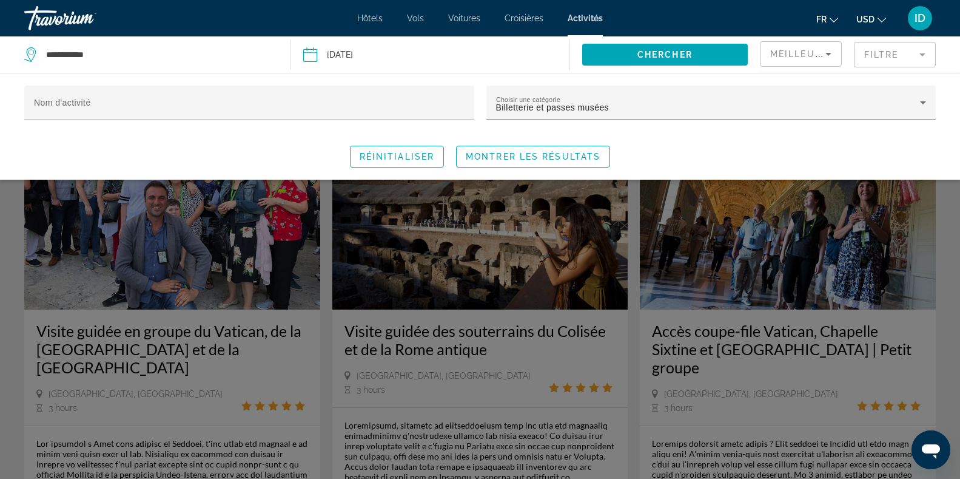
click at [818, 210] on div "Search widget" at bounding box center [480, 327] width 960 height 303
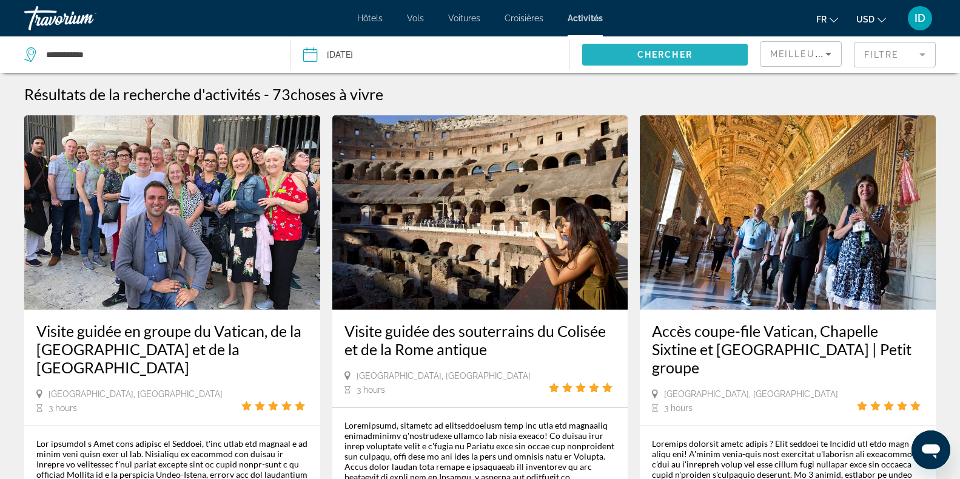
click at [722, 60] on span "Search widget" at bounding box center [665, 54] width 166 height 29
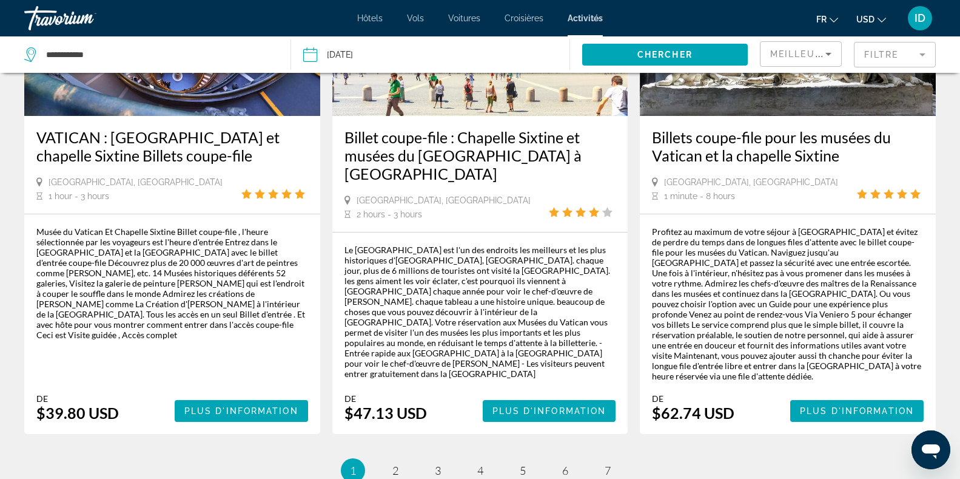
scroll to position [1873, 0]
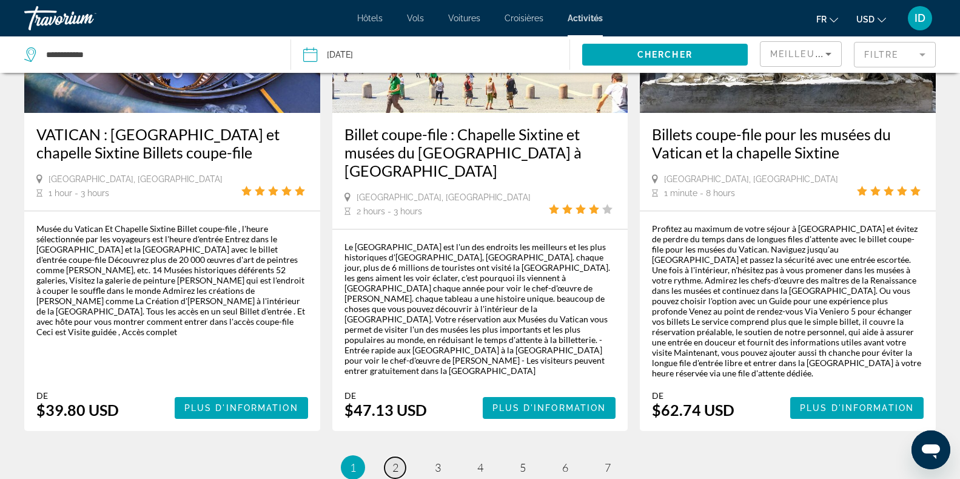
click at [394, 460] on span "2" at bounding box center [395, 466] width 6 height 13
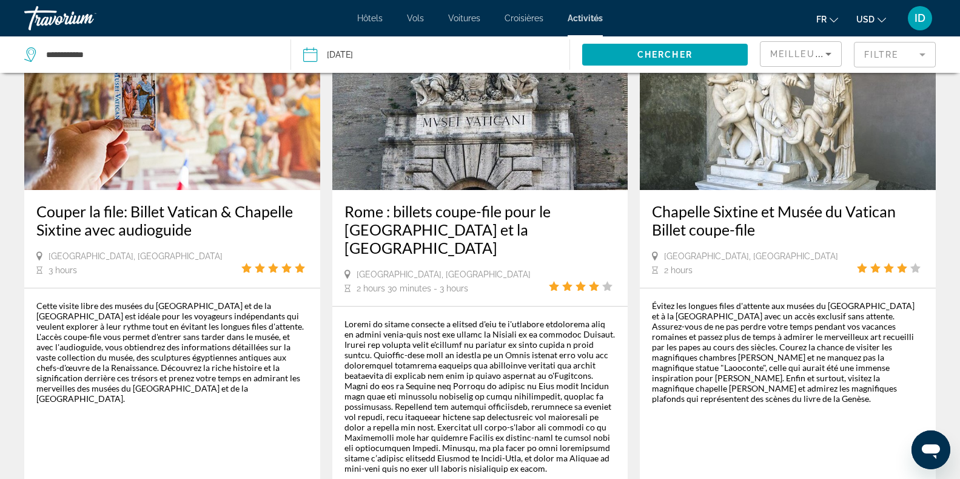
scroll to position [179, 0]
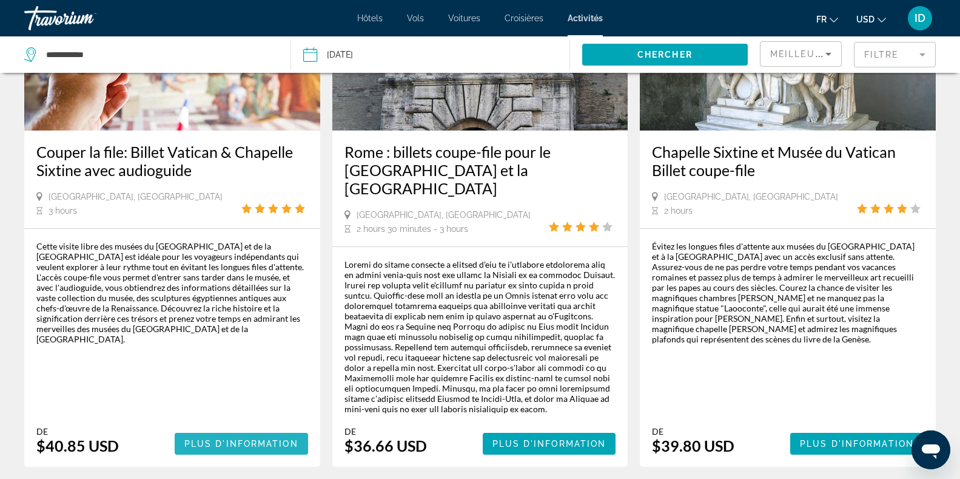
click at [269, 439] on span "Plus d'information" at bounding box center [241, 444] width 114 height 10
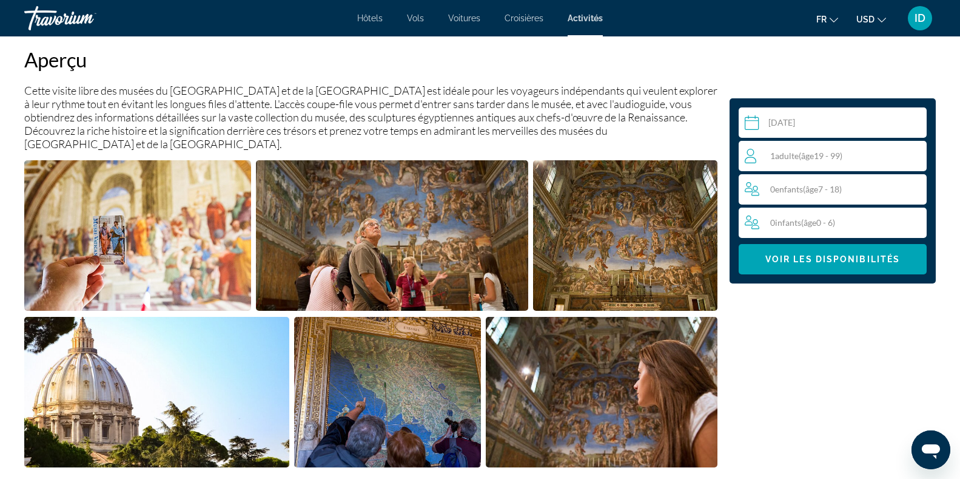
scroll to position [419, 0]
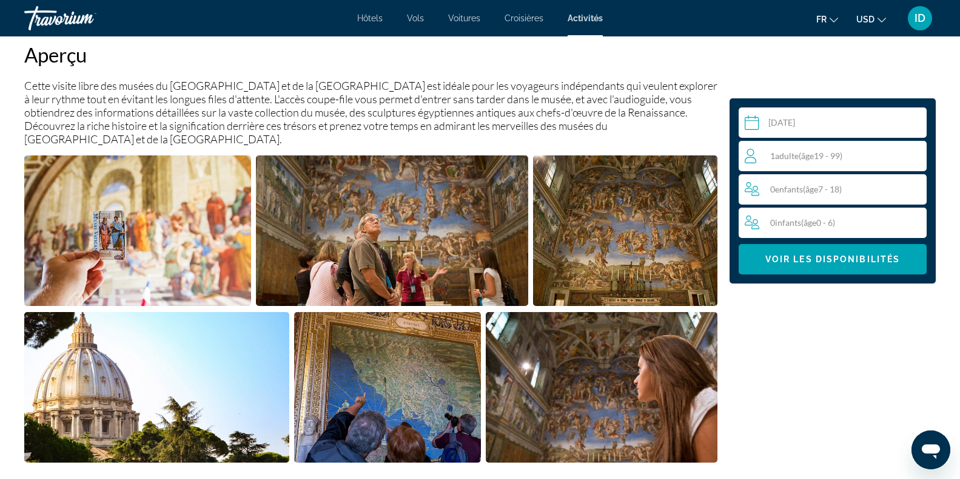
click at [802, 157] on span "( âge 19 - 99)" at bounding box center [821, 155] width 44 height 10
click at [918, 159] on icon "Increment adults" at bounding box center [914, 155] width 11 height 15
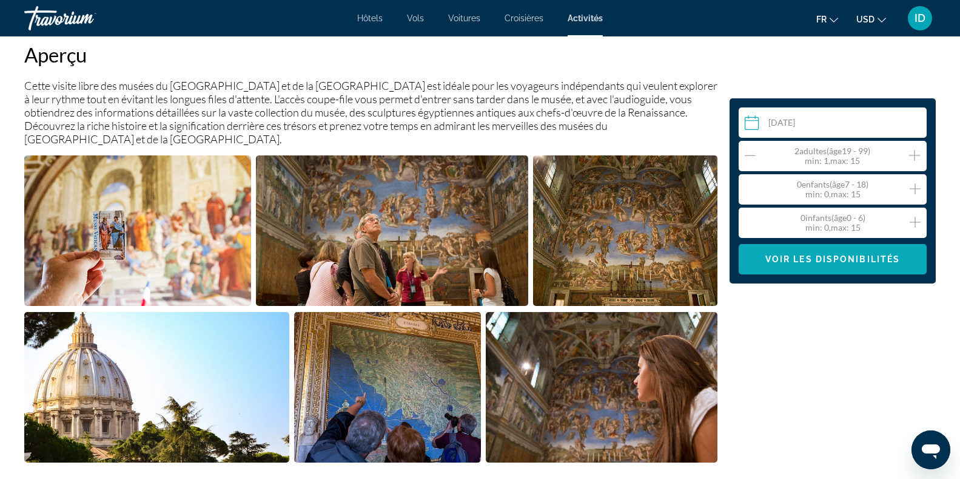
click at [842, 252] on span "Main content" at bounding box center [833, 258] width 188 height 29
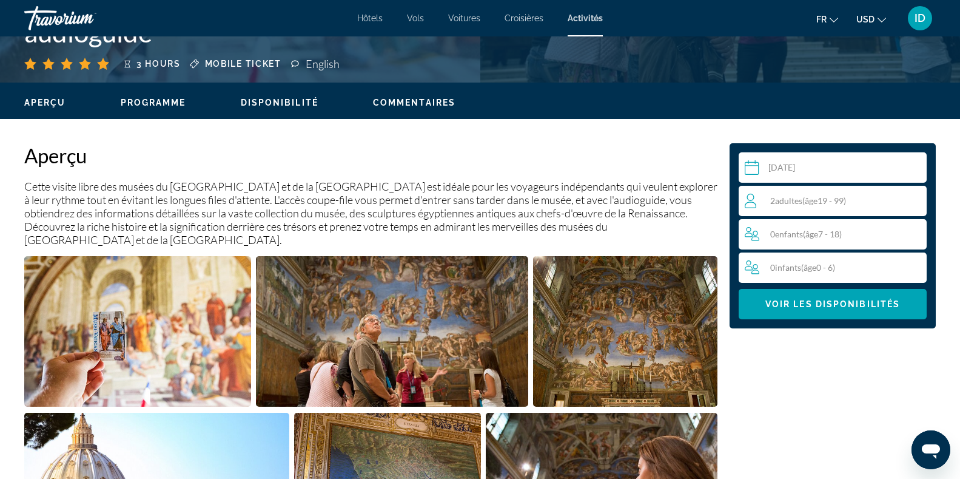
scroll to position [292, 0]
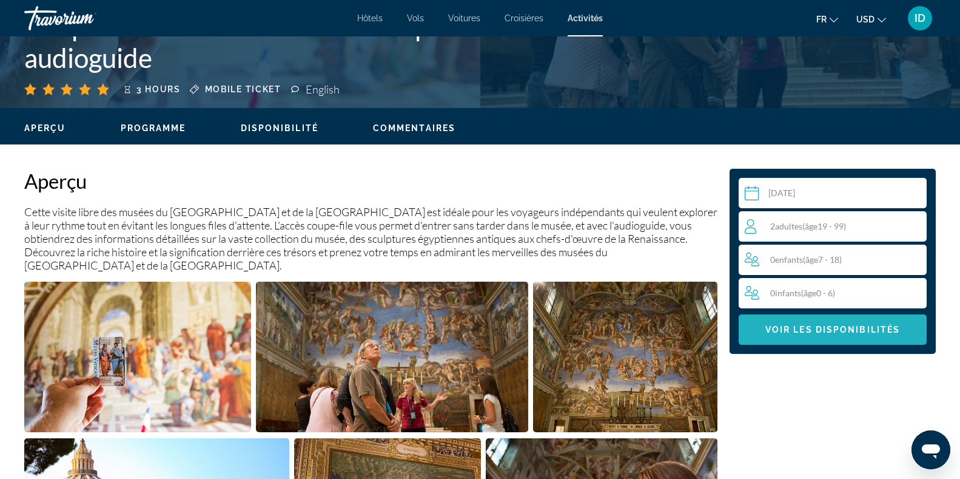
click at [806, 332] on span "Voir les disponibilités" at bounding box center [833, 330] width 135 height 10
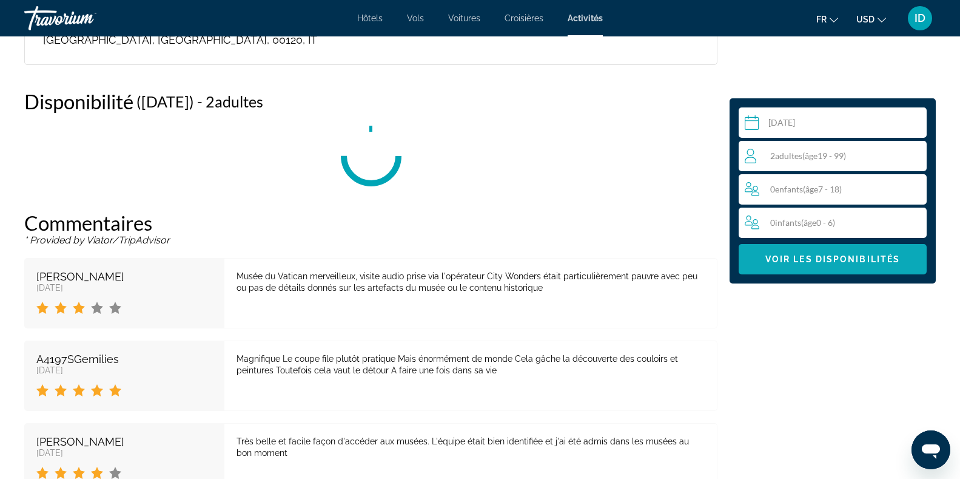
scroll to position [2028, 0]
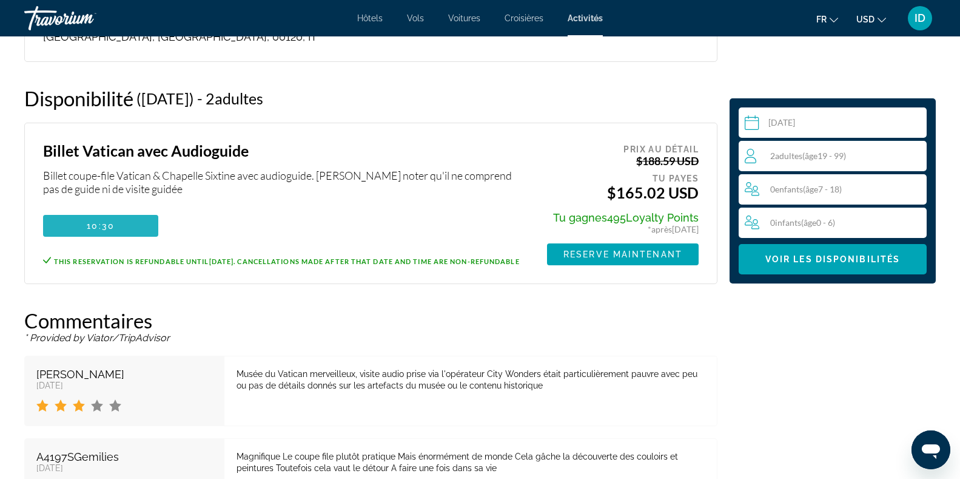
click at [123, 211] on span "Main content" at bounding box center [100, 225] width 115 height 29
click at [591, 240] on span "Main content" at bounding box center [623, 254] width 152 height 29
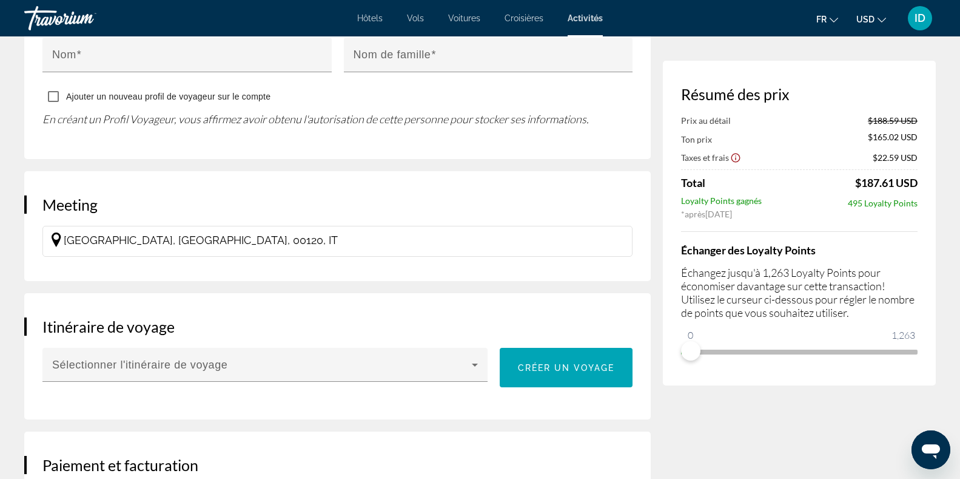
scroll to position [817, 0]
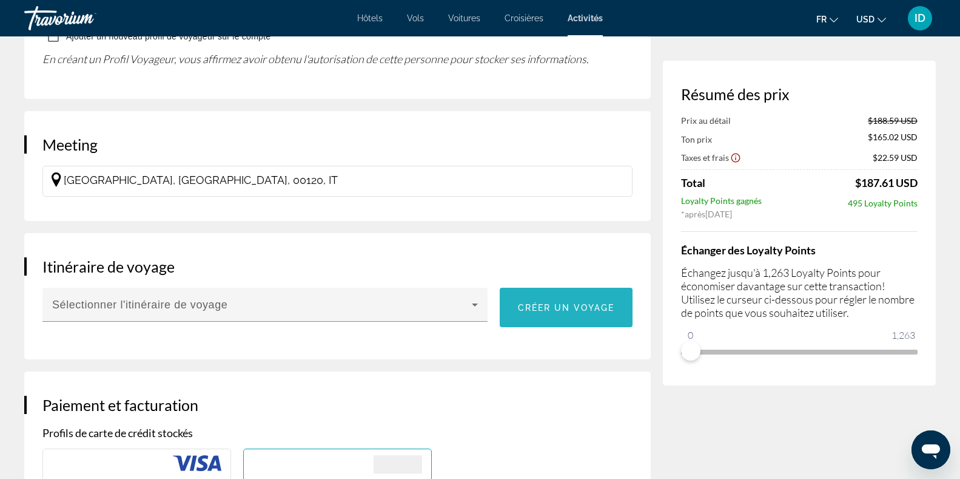
click at [581, 311] on span "Main content" at bounding box center [566, 307] width 133 height 29
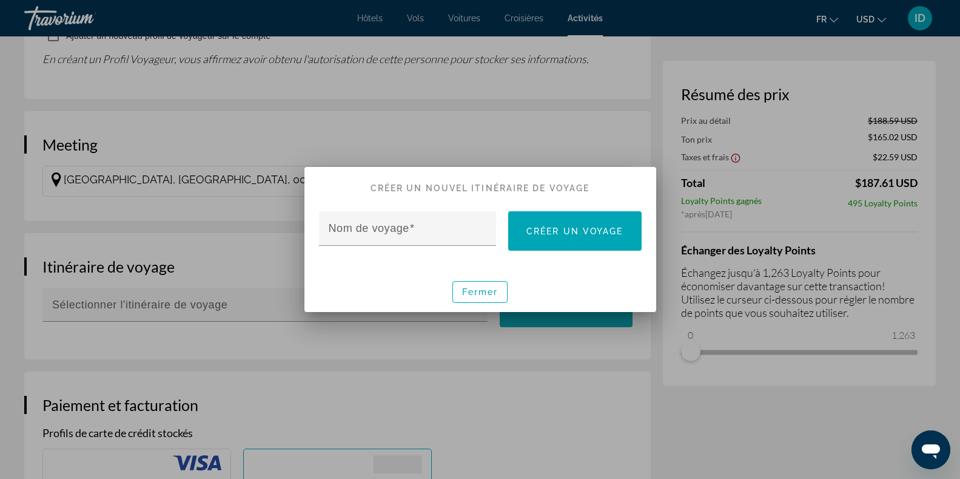
scroll to position [0, 0]
click at [410, 229] on span at bounding box center [411, 228] width 5 height 12
click at [410, 229] on input "Nom de voyage" at bounding box center [412, 233] width 166 height 15
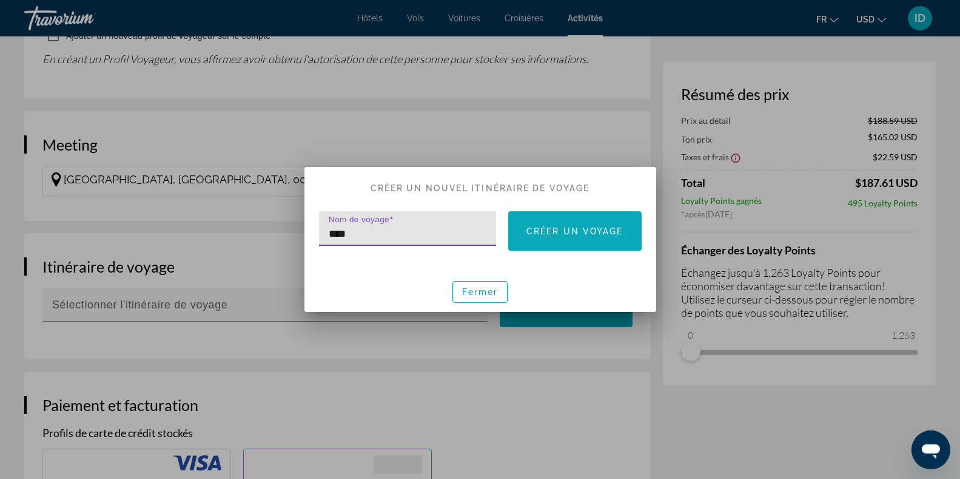
type input "****"
click at [581, 227] on span "Créer un voyage" at bounding box center [575, 231] width 97 height 10
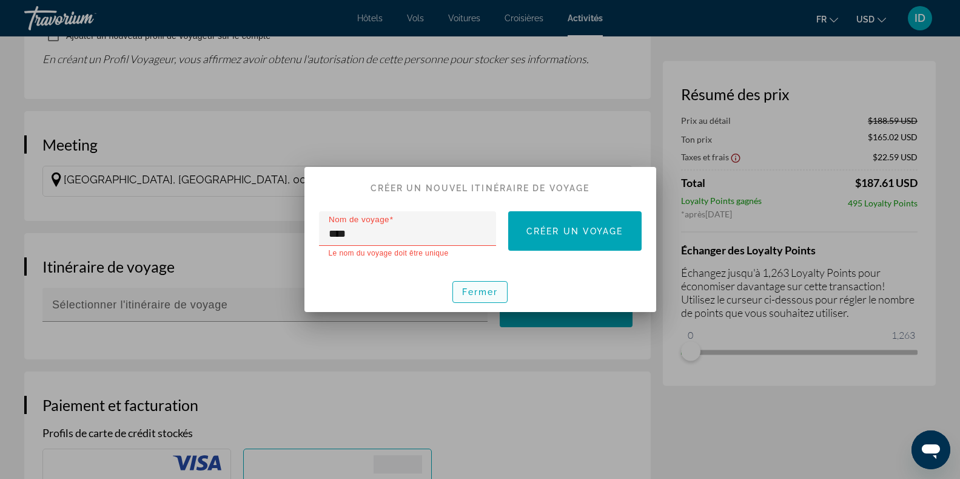
click at [465, 297] on span "button" at bounding box center [480, 291] width 55 height 29
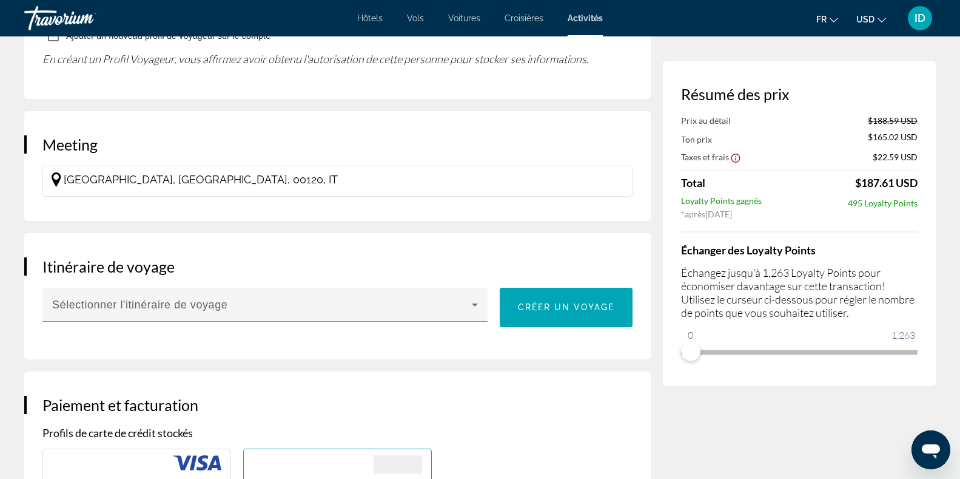
scroll to position [817, 0]
click at [547, 315] on span "Main content" at bounding box center [566, 307] width 133 height 29
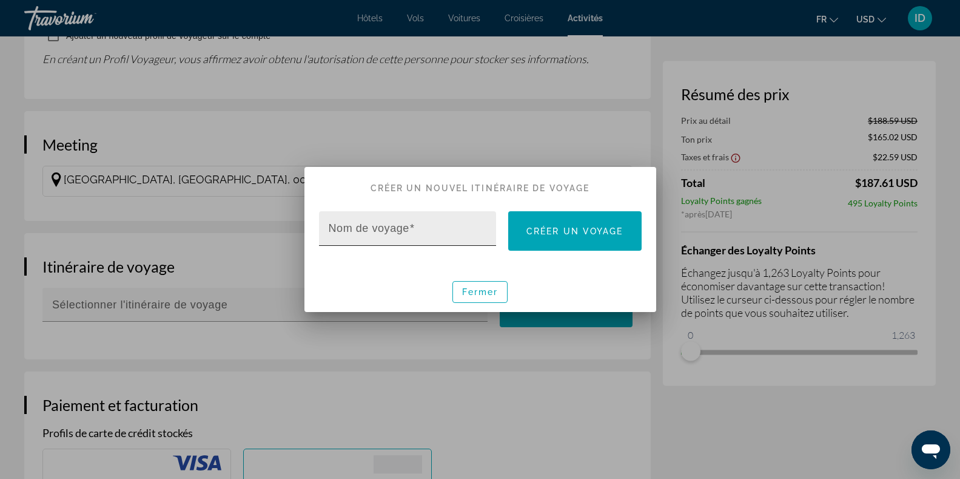
click at [439, 234] on input "Nom de voyage" at bounding box center [412, 233] width 166 height 15
type input "****"
click at [605, 240] on span at bounding box center [574, 231] width 133 height 29
click at [579, 130] on div at bounding box center [480, 239] width 960 height 479
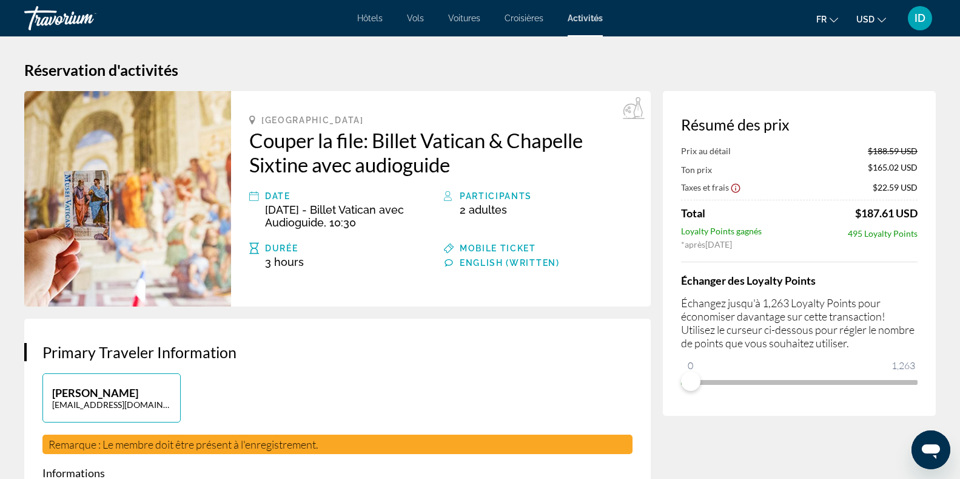
scroll to position [817, 0]
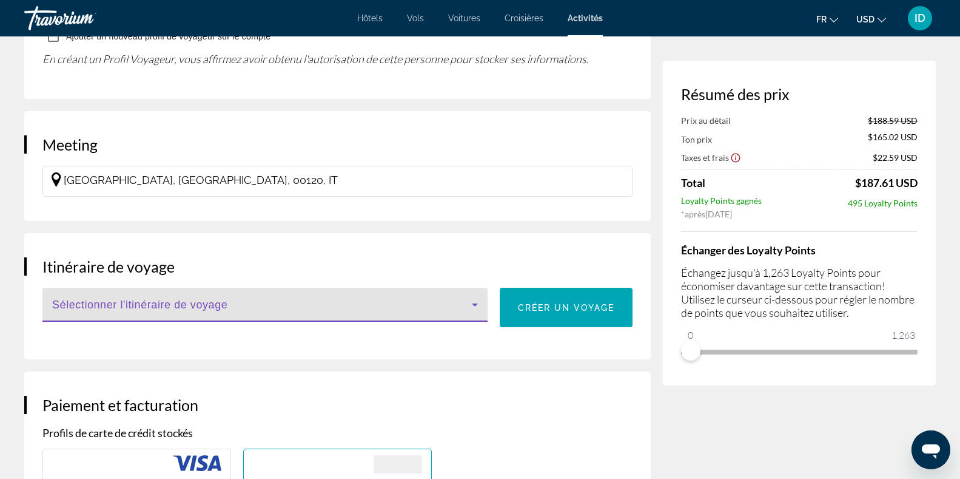
click at [349, 302] on span "Main content" at bounding box center [262, 309] width 420 height 15
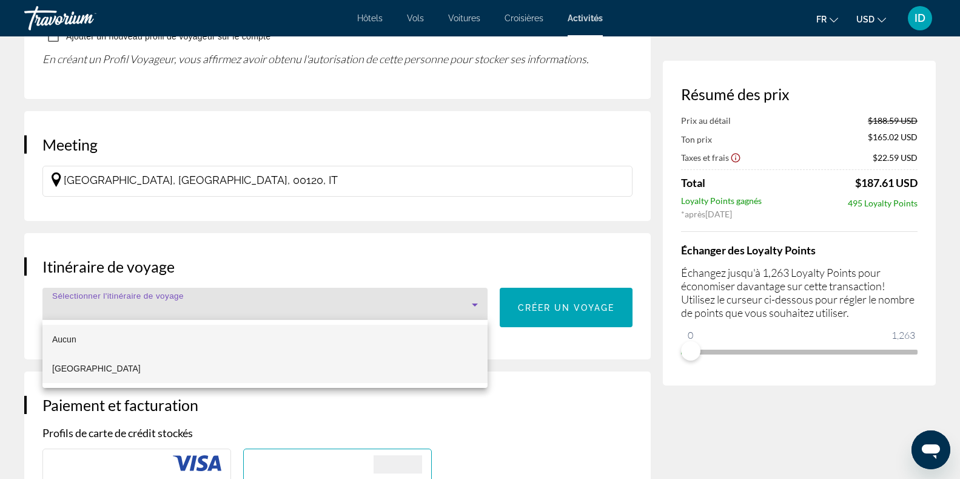
click at [192, 360] on mat-option "[GEOGRAPHIC_DATA]" at bounding box center [264, 368] width 445 height 29
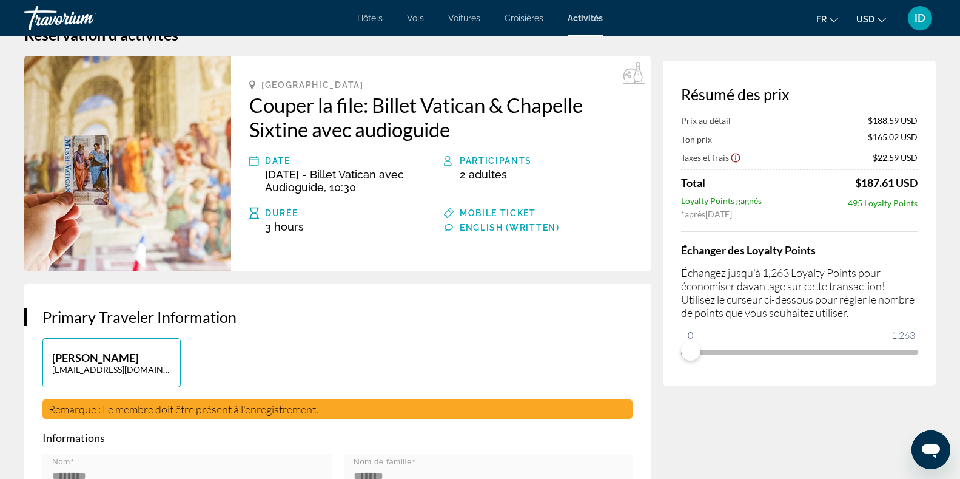
scroll to position [3, 0]
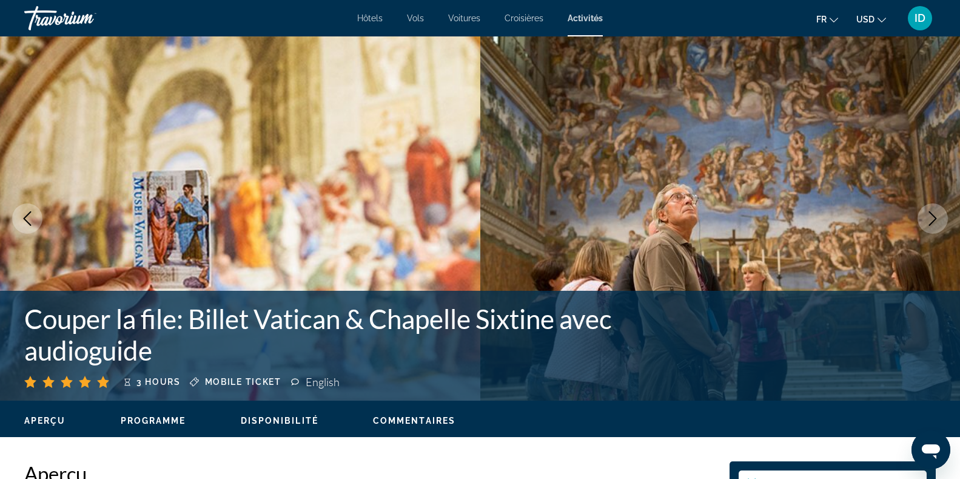
click at [584, 20] on span "Activités" at bounding box center [585, 18] width 35 height 10
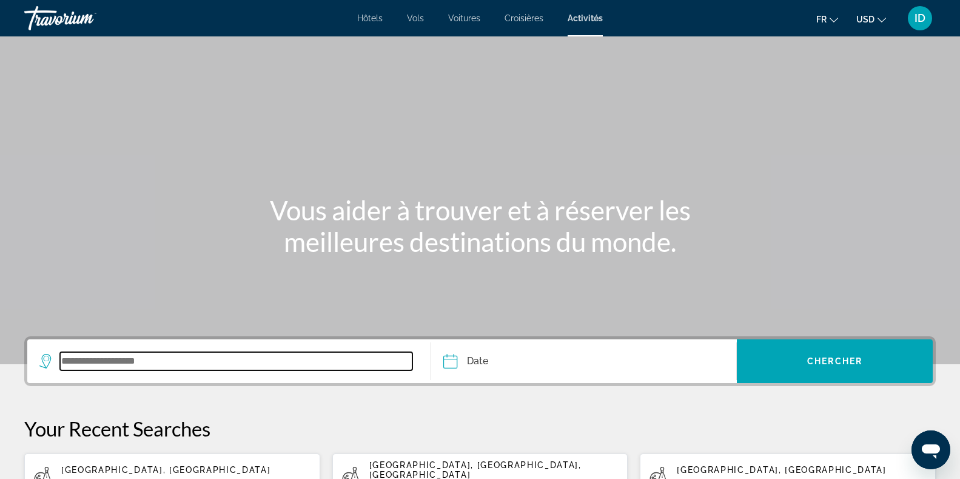
click at [124, 357] on input "Search widget" at bounding box center [236, 361] width 352 height 18
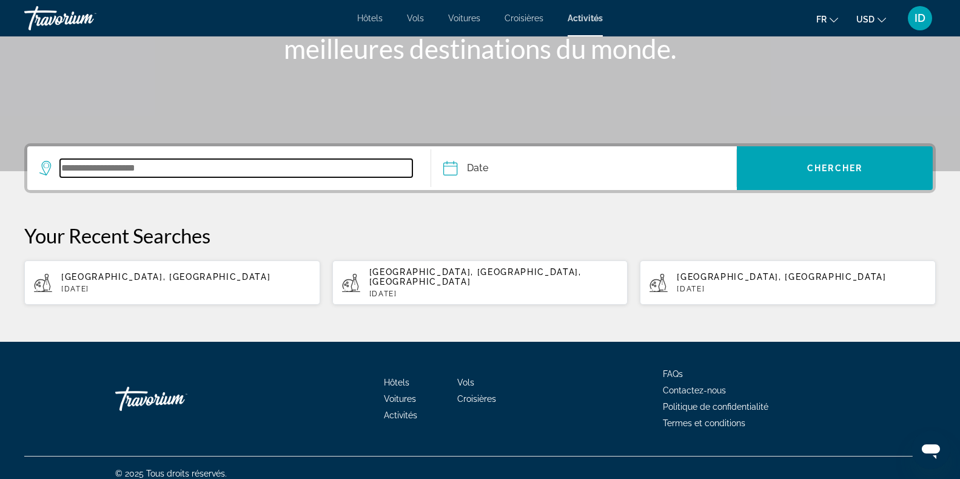
scroll to position [195, 0]
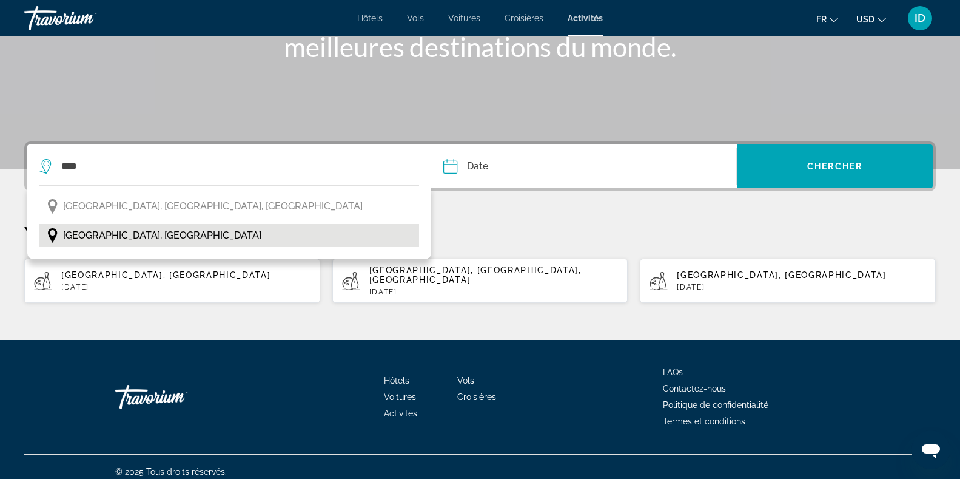
click at [112, 243] on span "[GEOGRAPHIC_DATA], [GEOGRAPHIC_DATA]" at bounding box center [162, 235] width 198 height 17
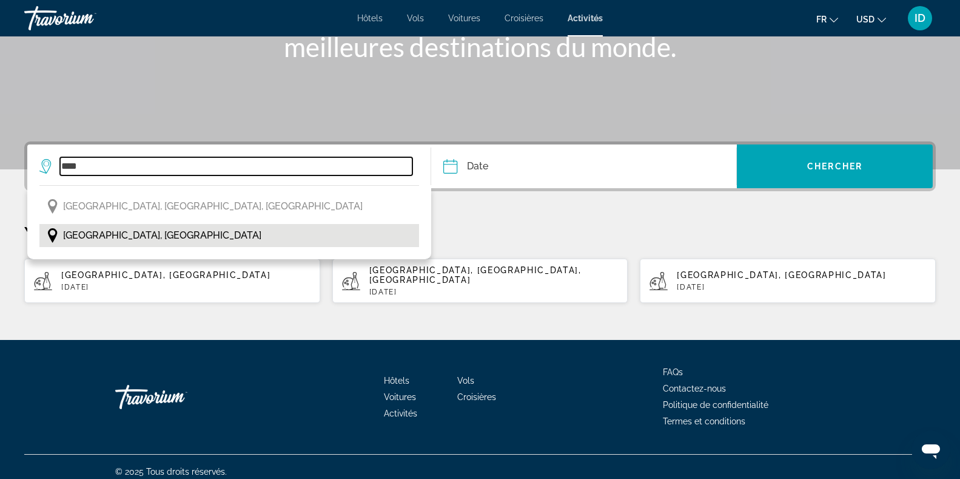
type input "**********"
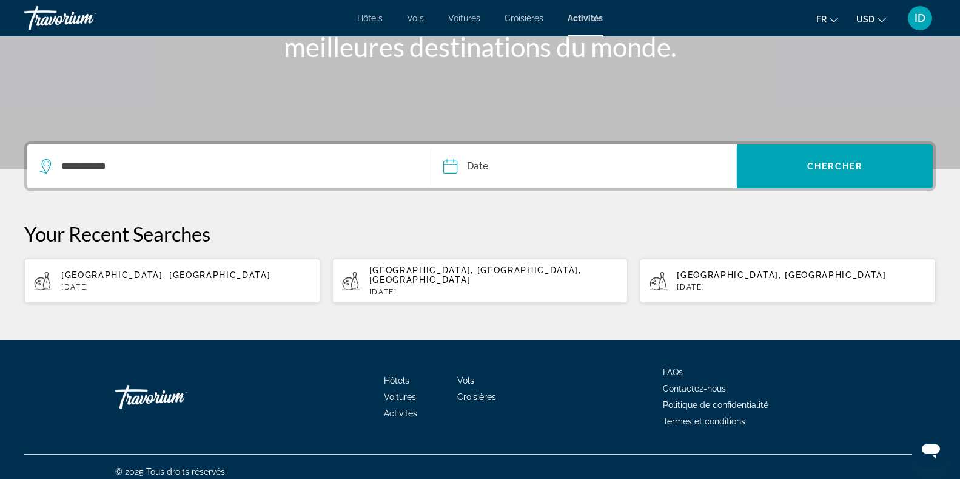
click at [560, 171] on input "Date" at bounding box center [516, 167] width 152 height 47
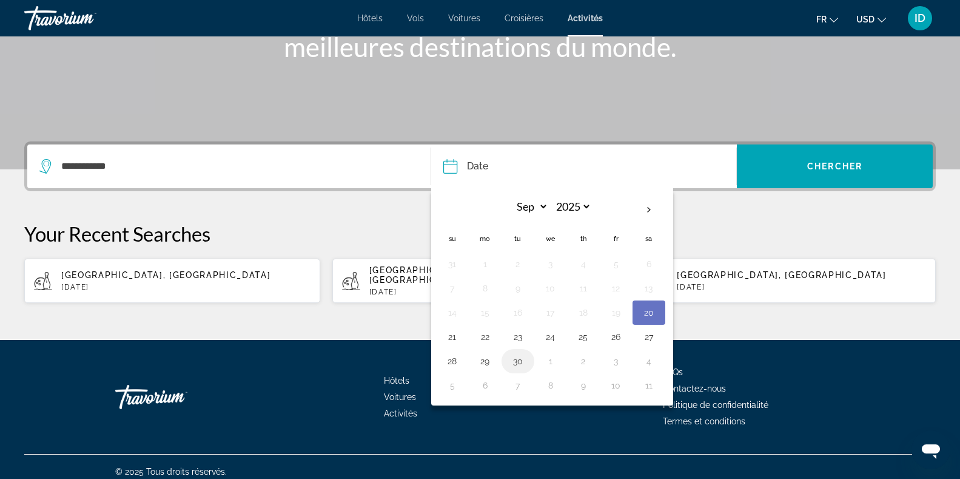
click at [516, 358] on button "30" at bounding box center [517, 360] width 19 height 17
type input "**********"
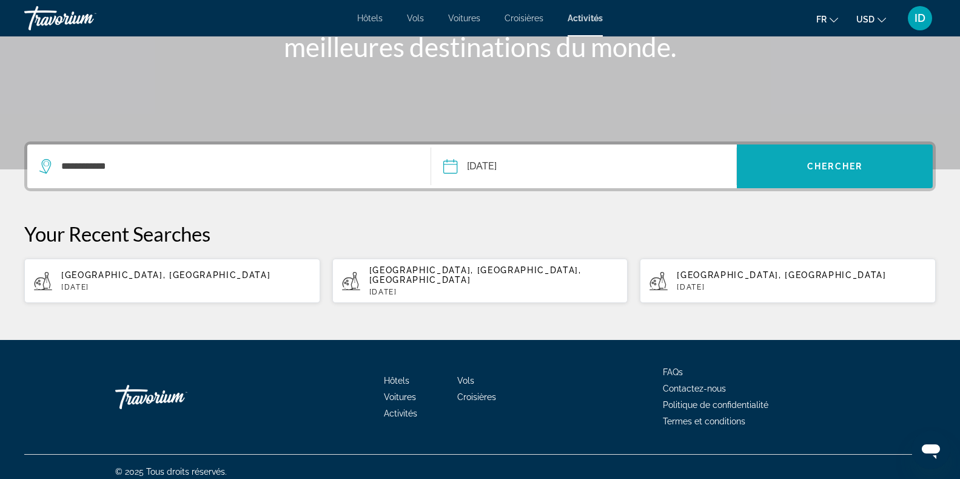
click at [846, 162] on span "Chercher" at bounding box center [834, 166] width 55 height 10
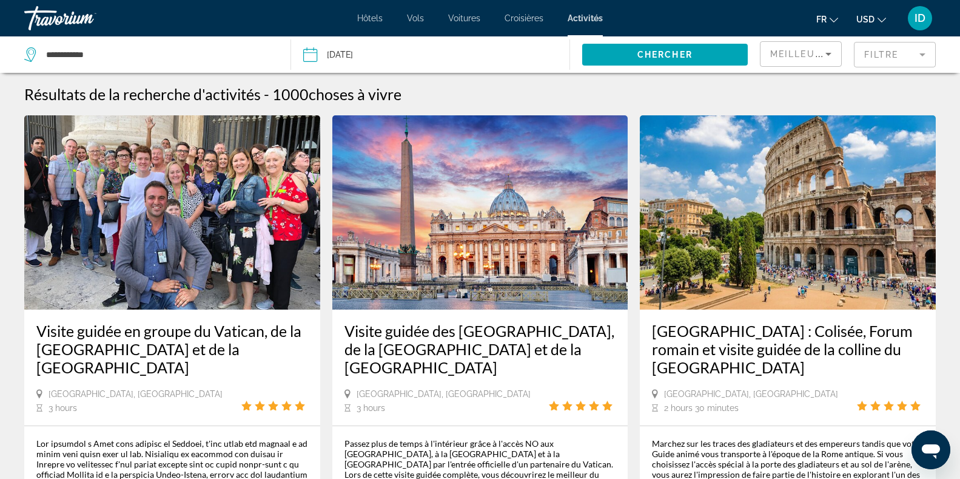
click at [875, 52] on mat-form-field "Filtre" at bounding box center [895, 54] width 82 height 25
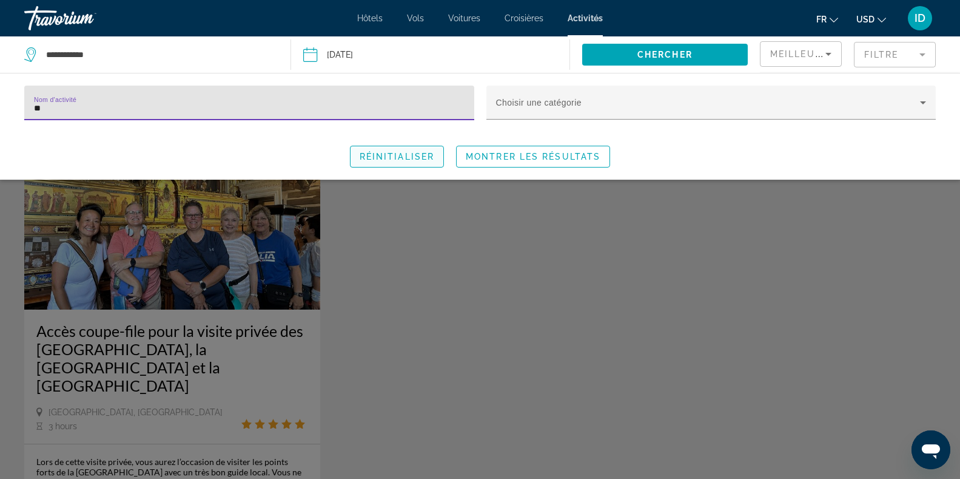
type input "*"
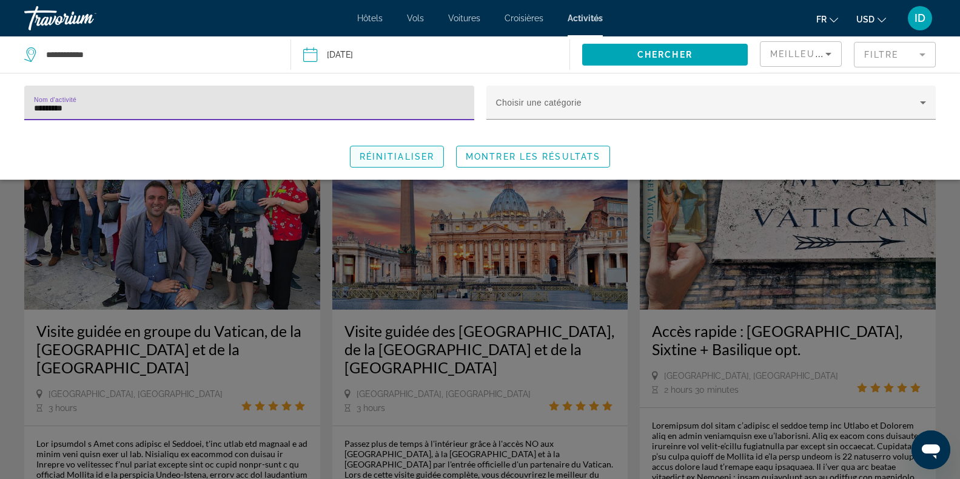
type input "*********"
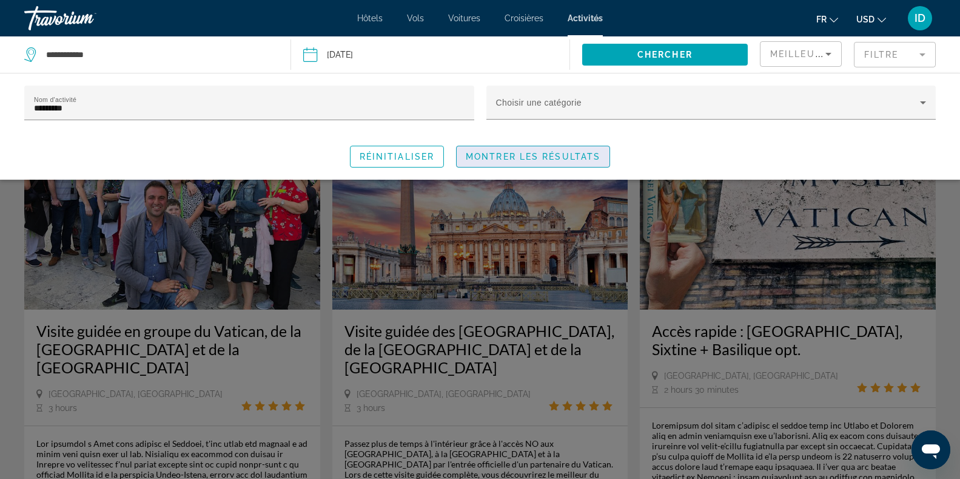
click at [558, 147] on span "Search widget" at bounding box center [533, 156] width 153 height 29
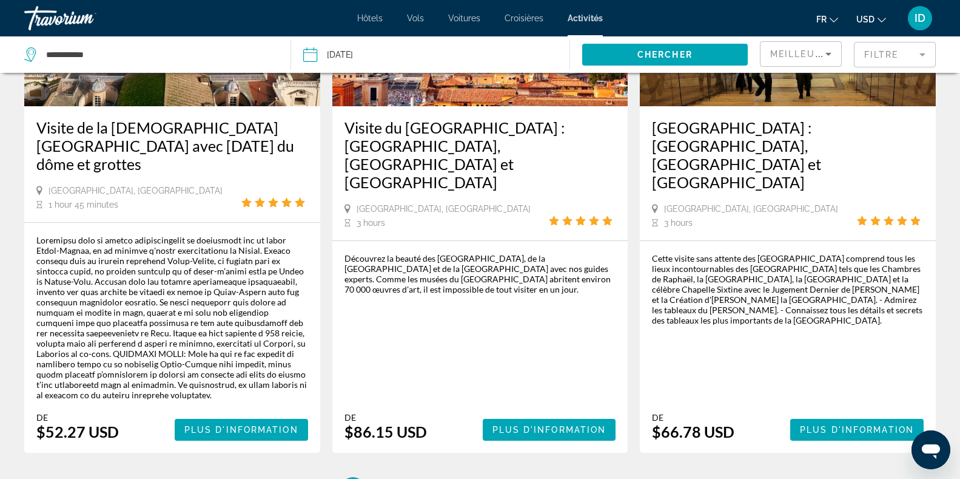
scroll to position [1914, 0]
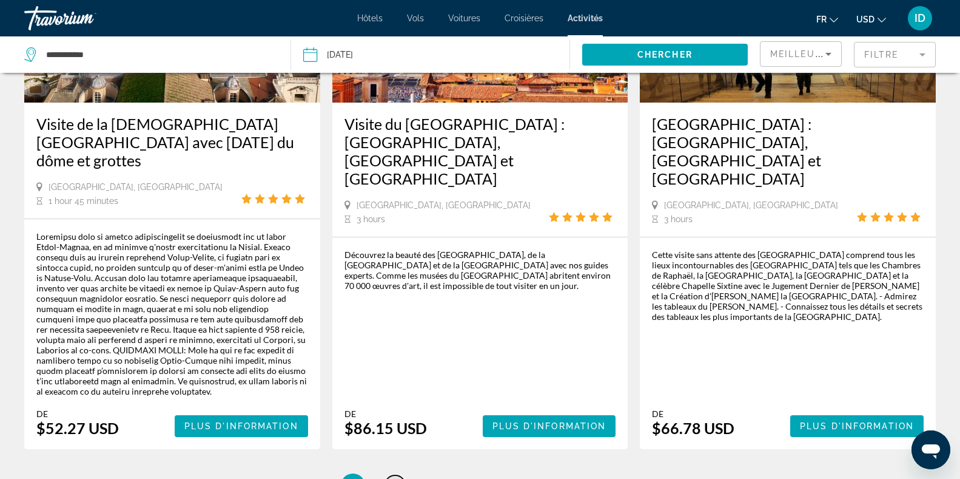
click at [400, 475] on link "page 2" at bounding box center [395, 485] width 21 height 21
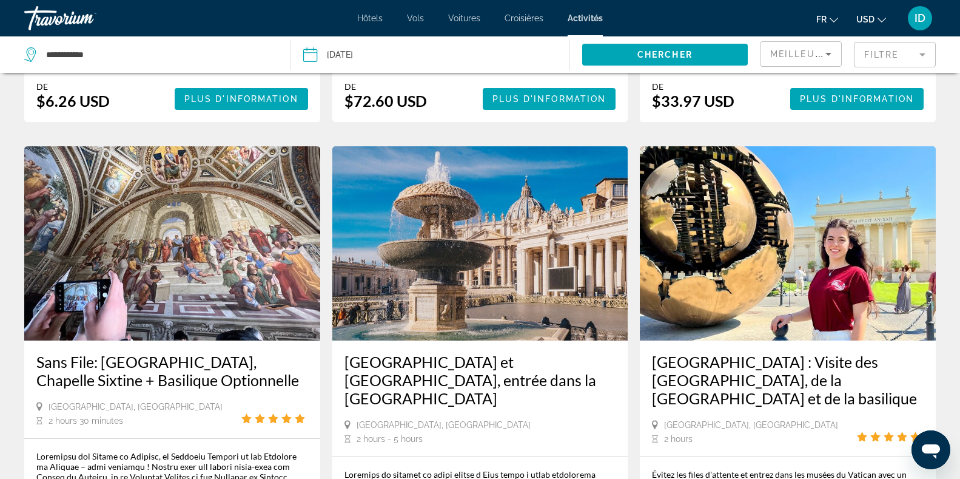
scroll to position [1255, 0]
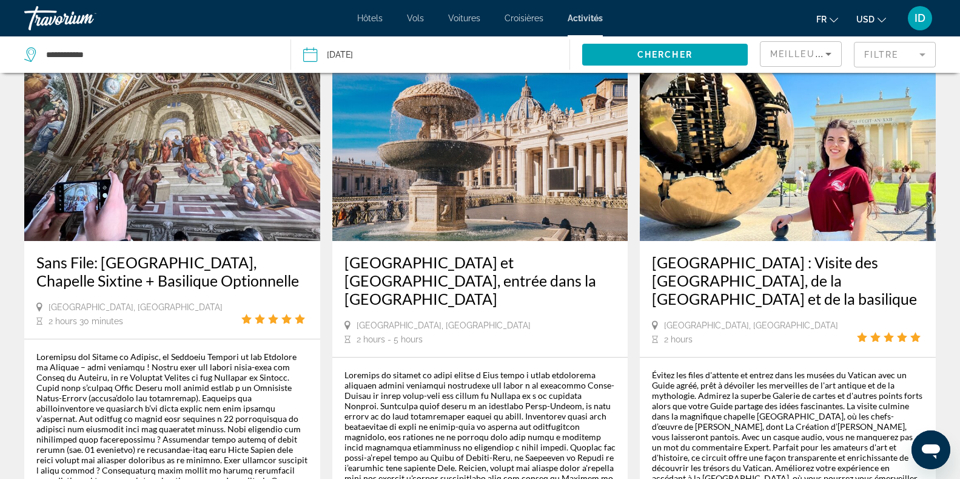
click at [917, 53] on mat-form-field "Filtre" at bounding box center [895, 54] width 82 height 25
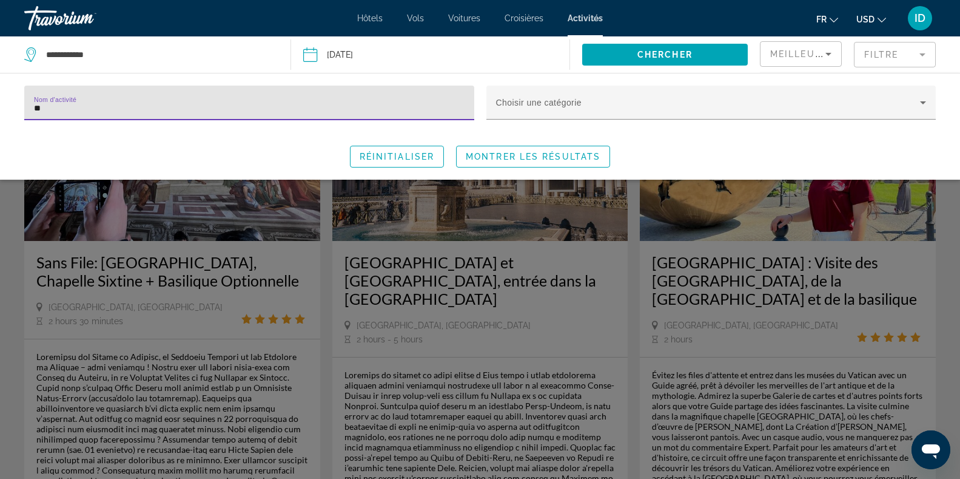
type input "*"
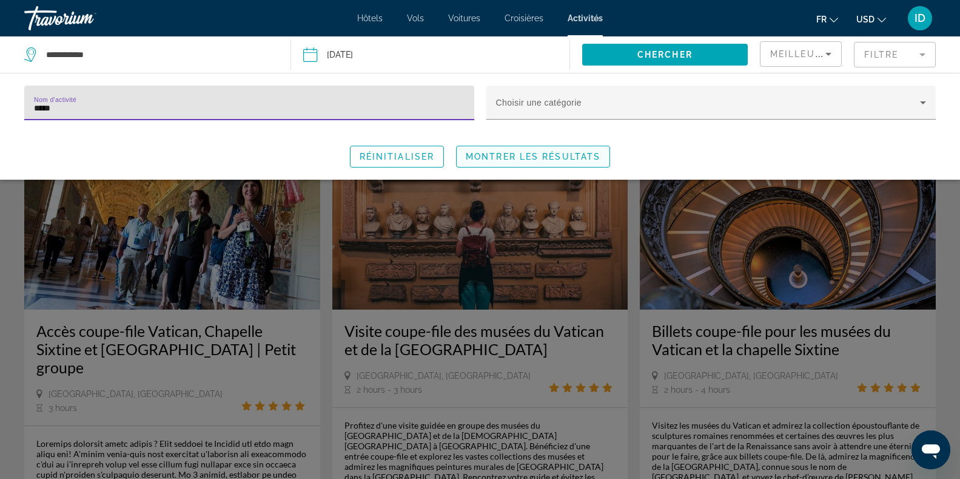
type input "*****"
click at [544, 165] on span "Search widget" at bounding box center [533, 156] width 153 height 29
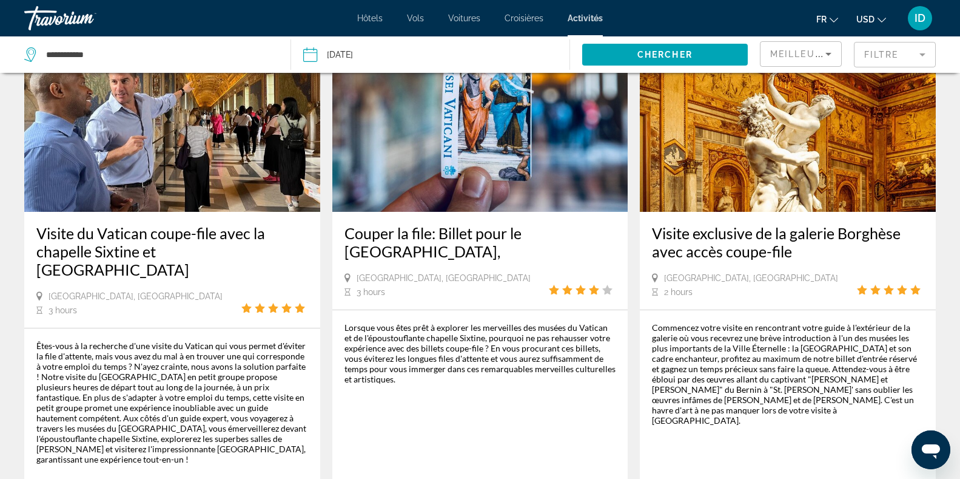
scroll to position [678, 0]
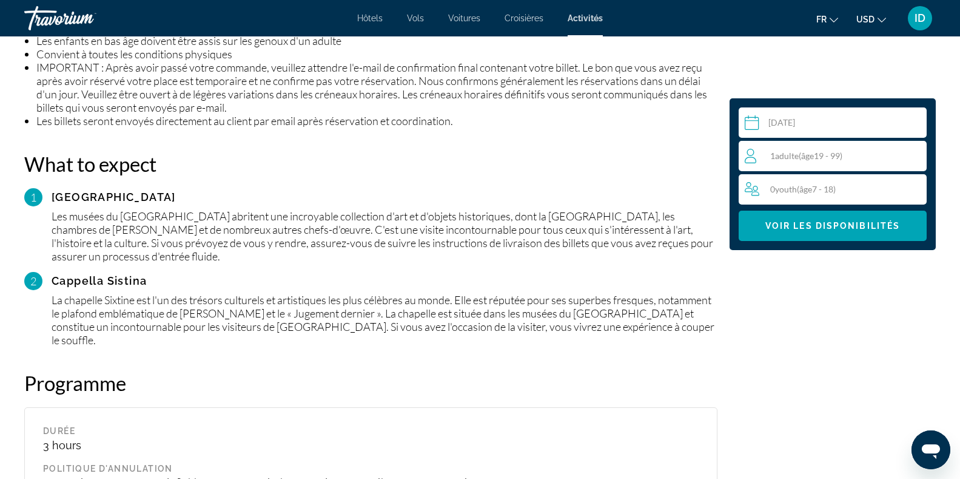
scroll to position [1096, 0]
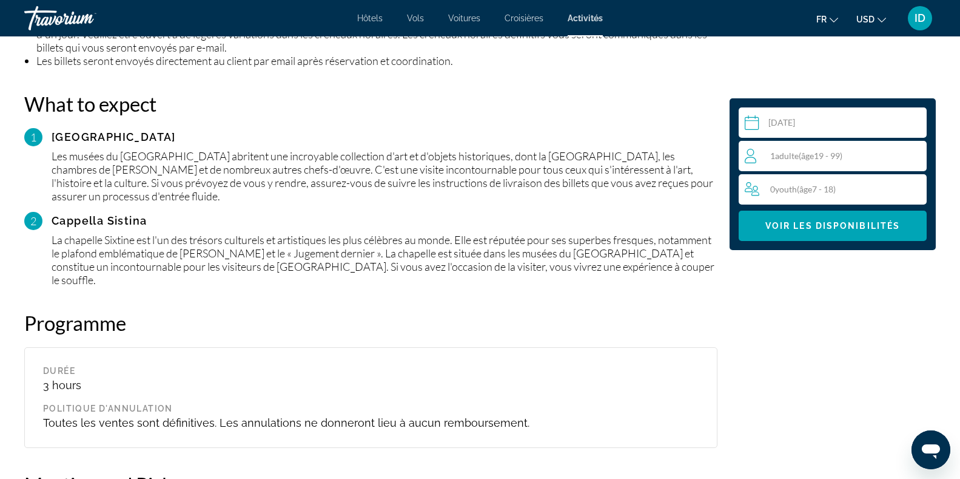
click at [827, 152] on span "( âge 19 - 99)" at bounding box center [821, 155] width 44 height 10
click at [910, 156] on icon "Increment adults" at bounding box center [914, 155] width 11 height 15
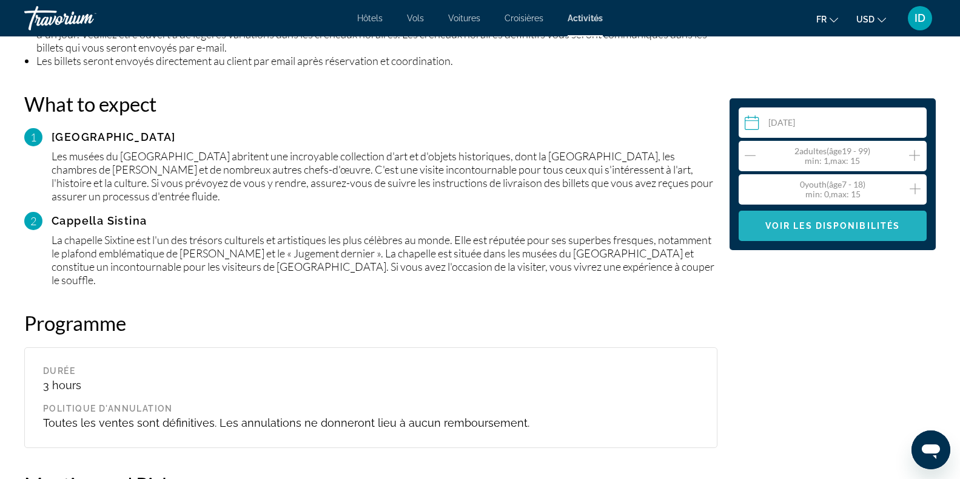
click at [844, 230] on span "Voir les disponibilités" at bounding box center [833, 226] width 135 height 10
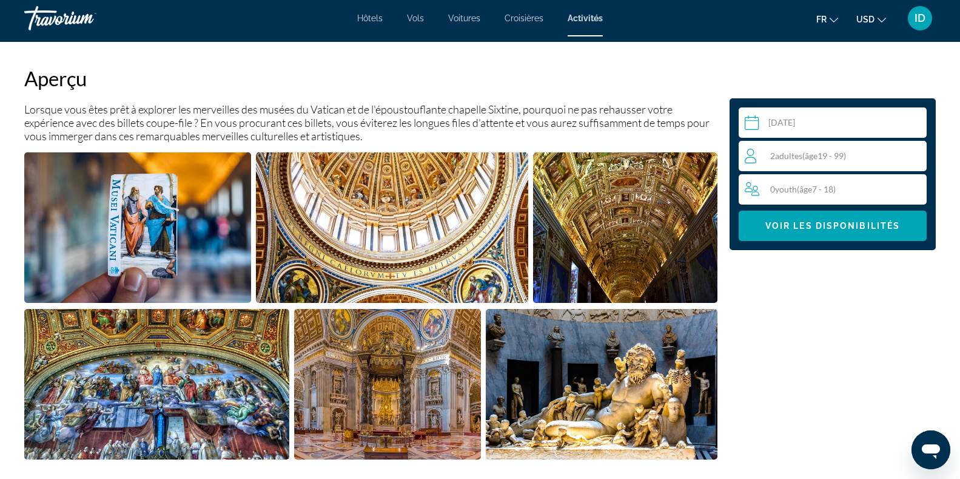
scroll to position [399, 0]
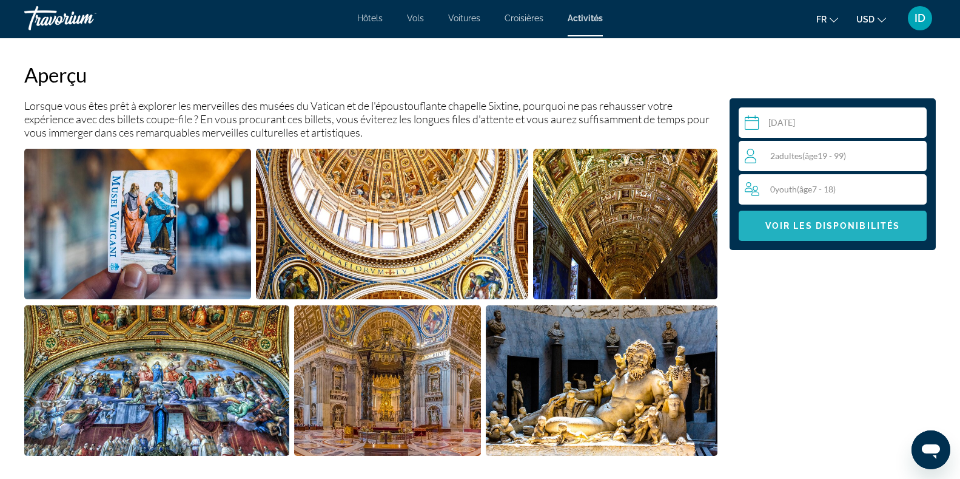
click at [818, 228] on span "Voir les disponibilités" at bounding box center [833, 226] width 135 height 10
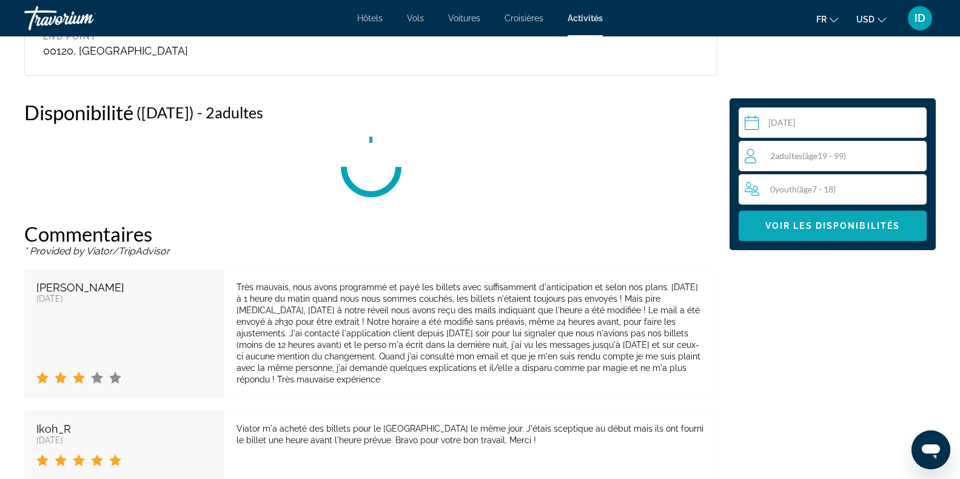
scroll to position [1652, 0]
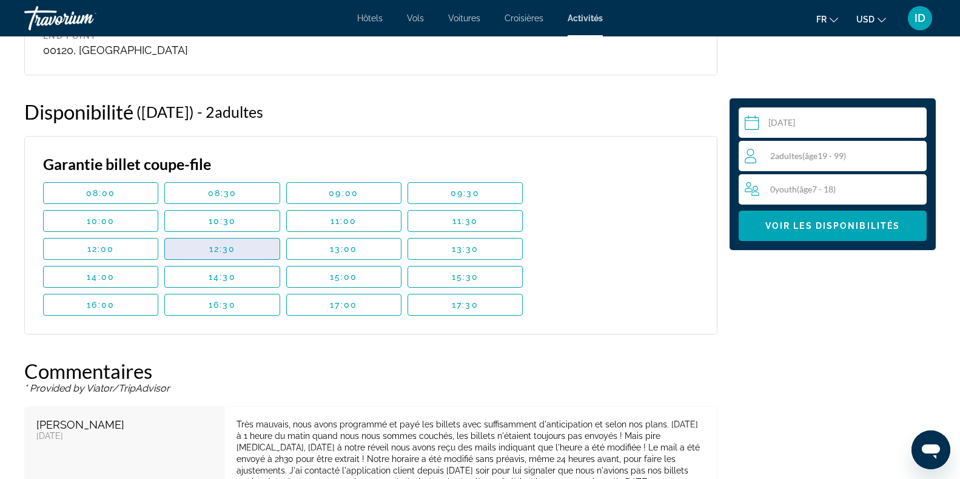
click at [218, 244] on span "12:30" at bounding box center [222, 249] width 27 height 10
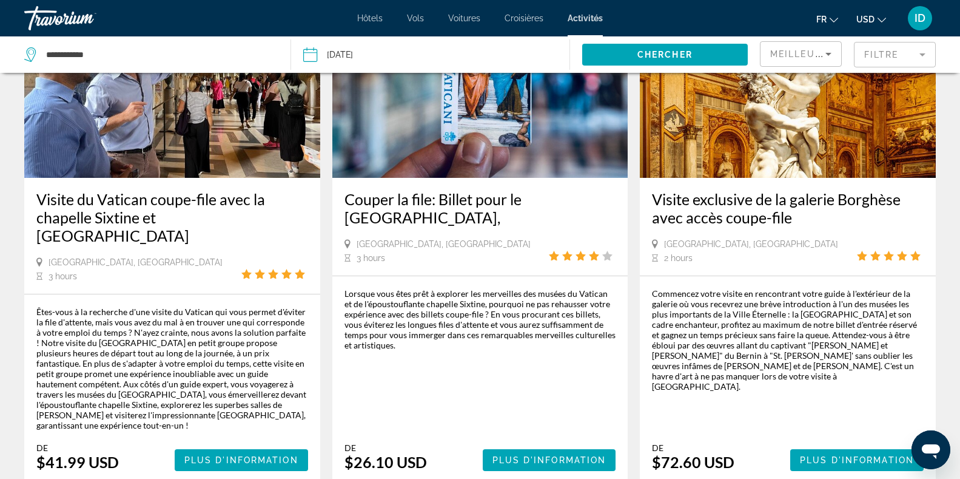
scroll to position [698, 0]
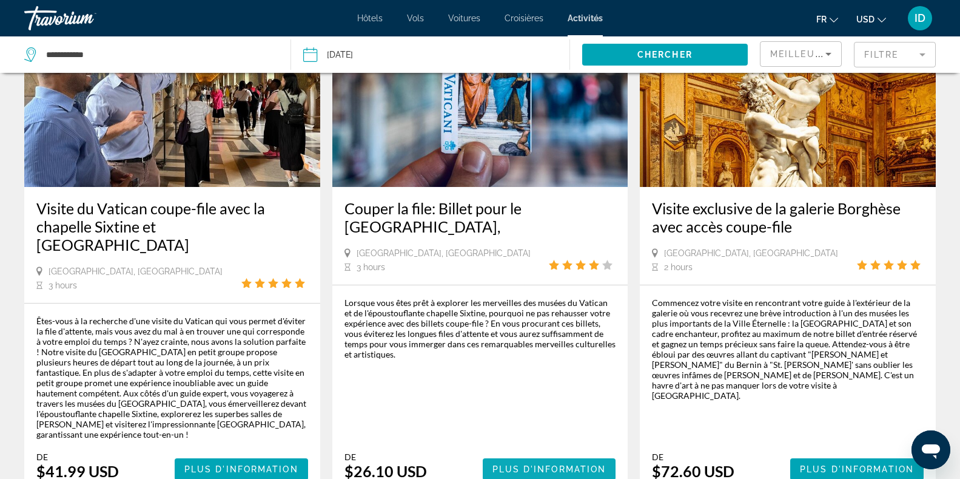
click at [544, 464] on span "Plus d'information" at bounding box center [550, 469] width 114 height 10
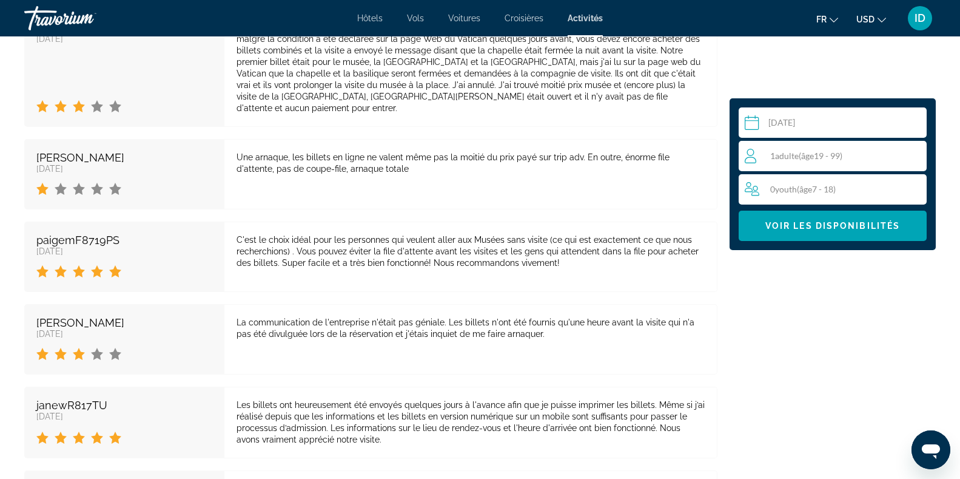
scroll to position [2173, 0]
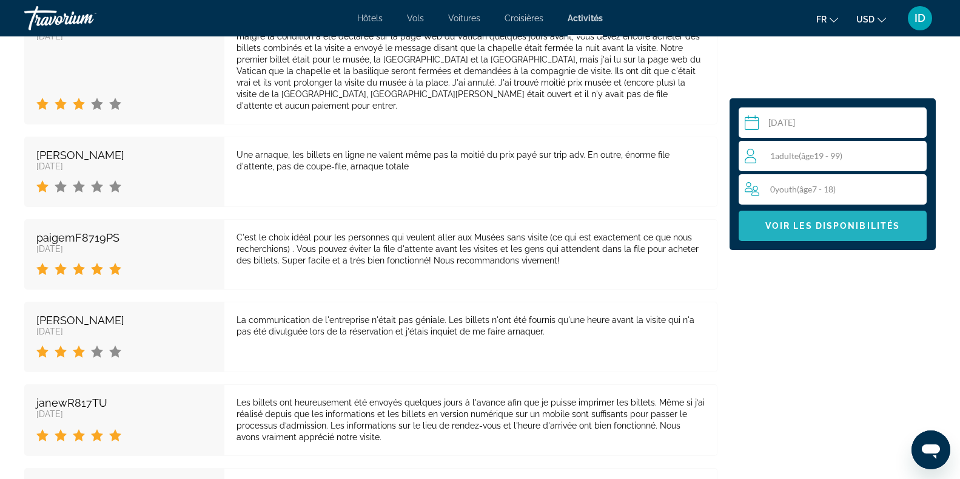
click at [801, 233] on span "Main content" at bounding box center [833, 225] width 188 height 29
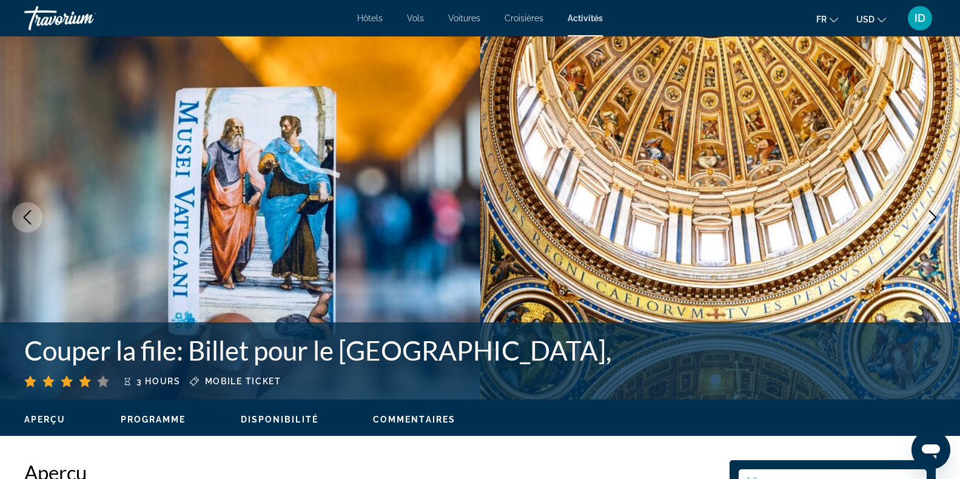
scroll to position [0, 0]
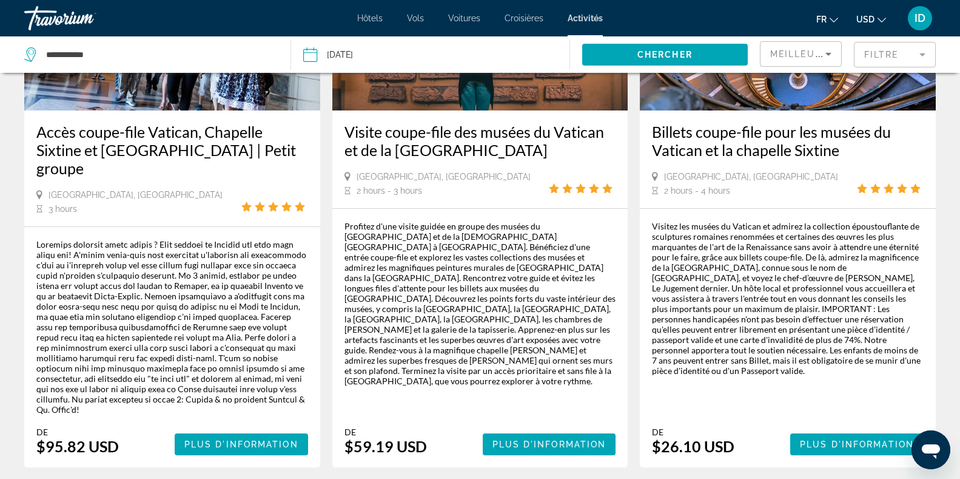
scroll to position [338, 0]
